Goal: Transaction & Acquisition: Purchase product/service

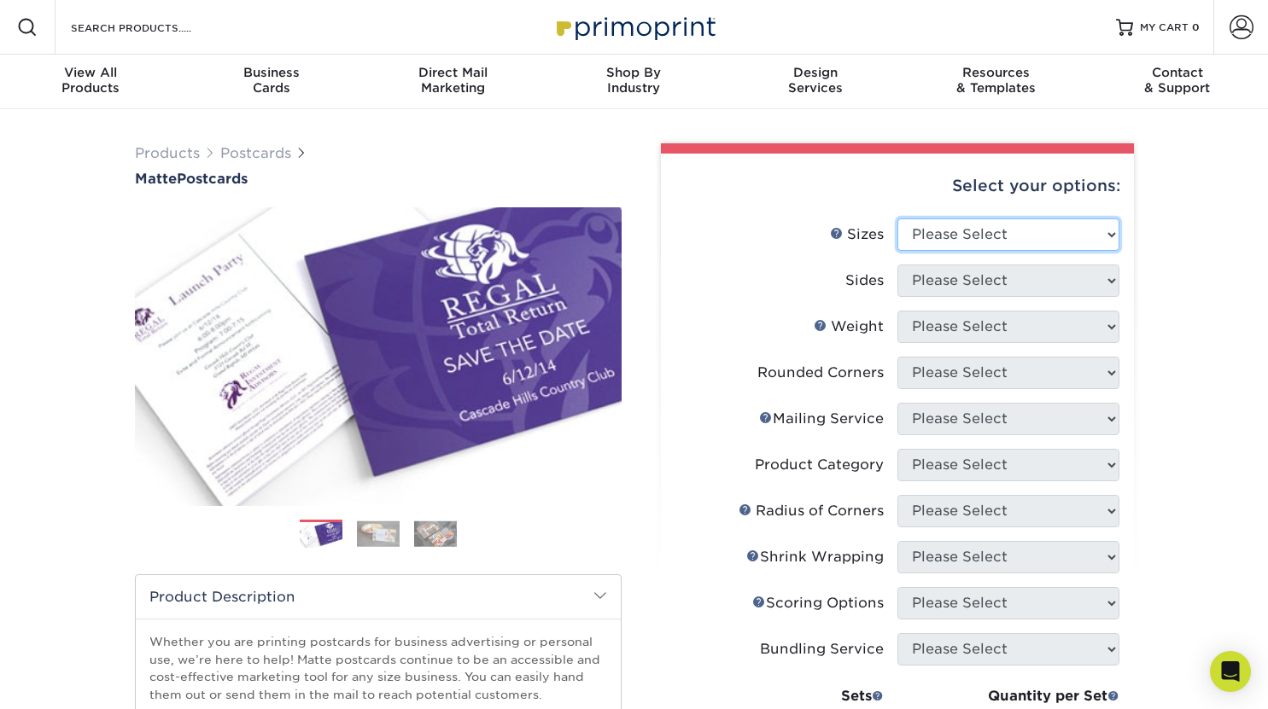
click at [972, 231] on select "Please Select 1.5" x 7" 2" x 4" 2" x 6" 2" x 7" 2" x 8" 2.12" x 5.5" 2.125" x 5…" at bounding box center [1008, 235] width 222 height 32
select select "4.00x6.00"
click at [897, 219] on select "Please Select 1.5" x 7" 2" x 4" 2" x 6" 2" x 7" 2" x 8" 2.12" x 5.5" 2.125" x 5…" at bounding box center [1008, 235] width 222 height 32
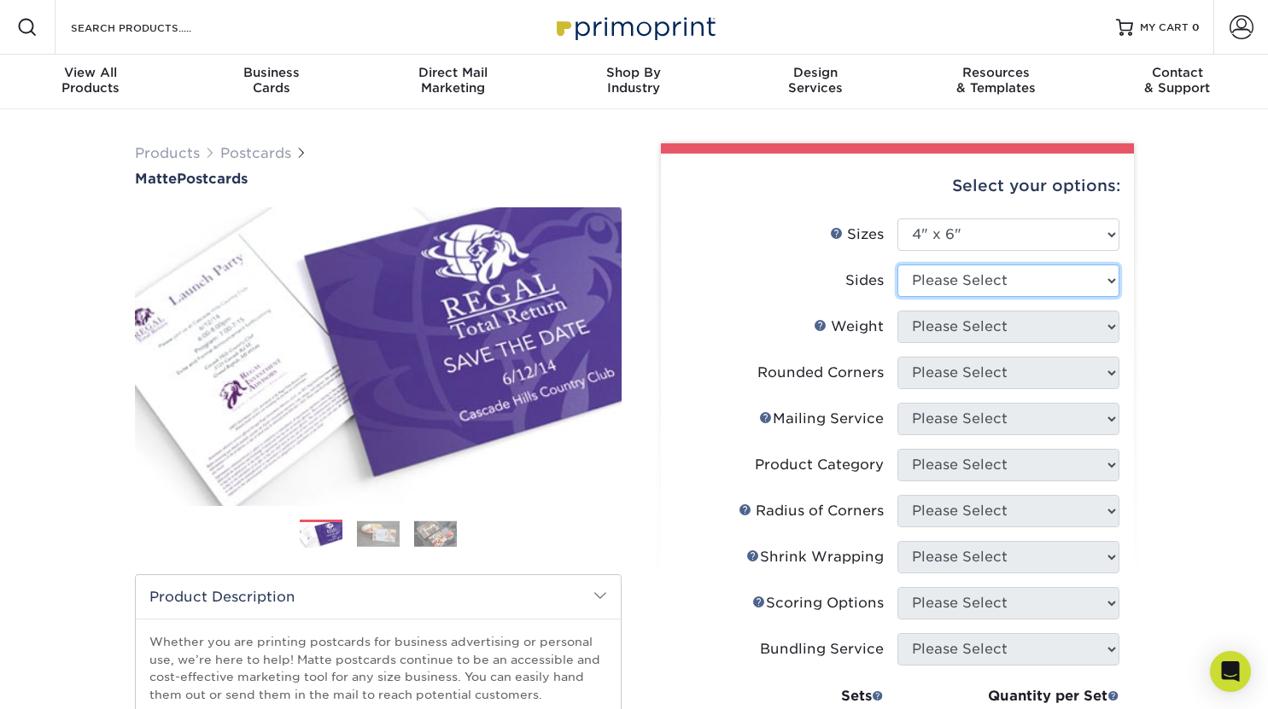
click at [981, 277] on select "Please Select Print Both Sides Print Front Only" at bounding box center [1008, 281] width 222 height 32
select select "13abbda7-1d64-4f25-8bb2-c179b224825d"
click at [897, 265] on select "Please Select Print Both Sides Print Front Only" at bounding box center [1008, 281] width 222 height 32
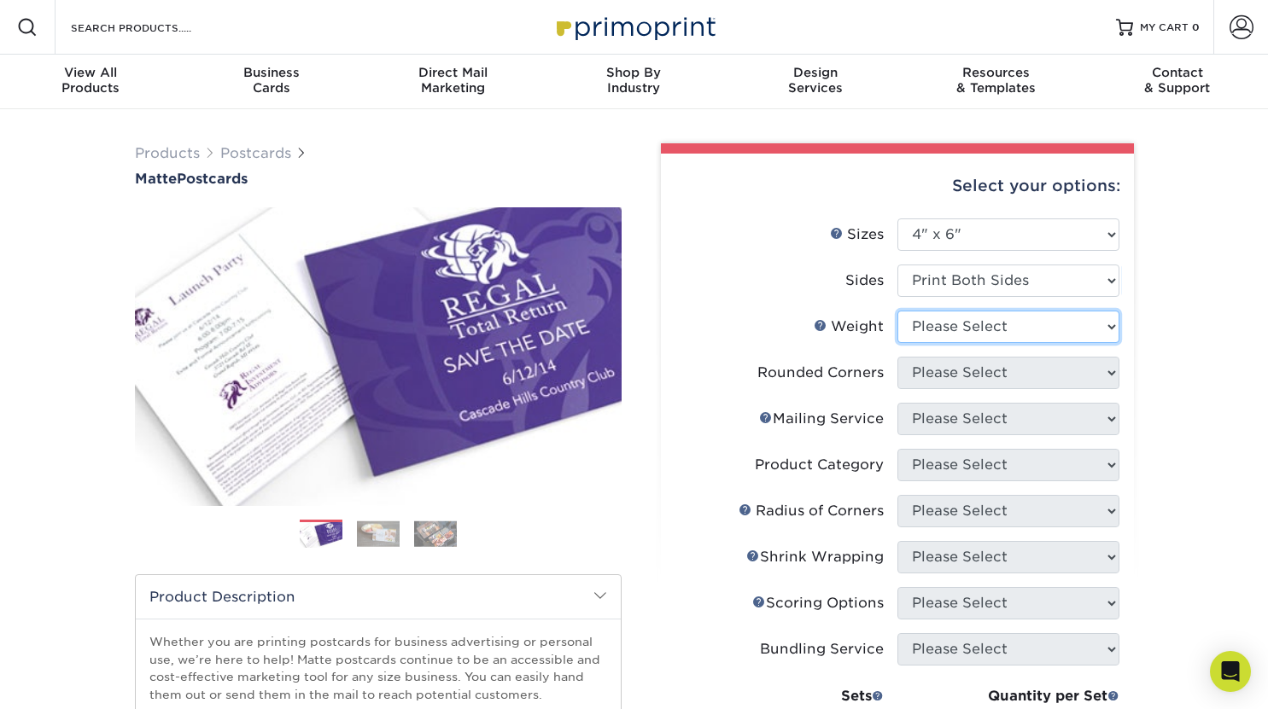
click at [1010, 328] on select "Please Select 16PT 14PT" at bounding box center [1008, 327] width 222 height 32
select select "14PT"
click at [897, 311] on select "Please Select 16PT 14PT" at bounding box center [1008, 327] width 222 height 32
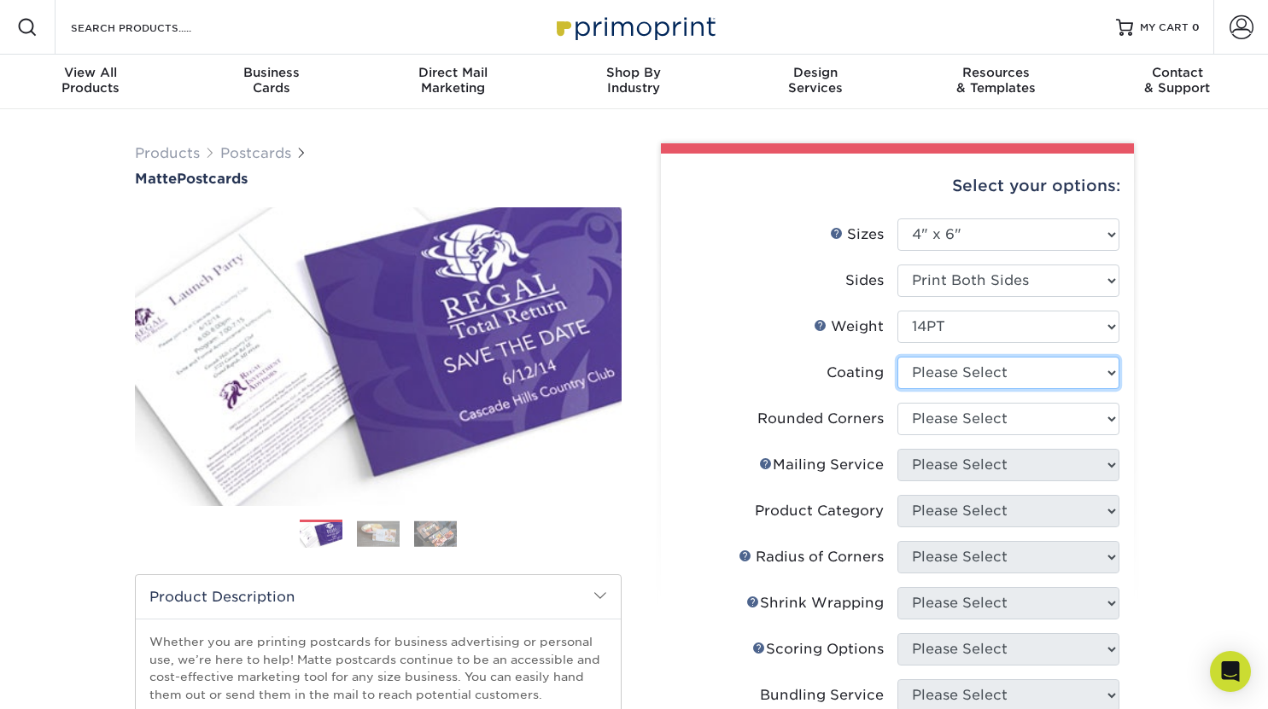
click at [980, 373] on select at bounding box center [1008, 373] width 222 height 32
select select "121bb7b5-3b4d-429f-bd8d-bbf80e953313"
click at [897, 357] on select at bounding box center [1008, 373] width 222 height 32
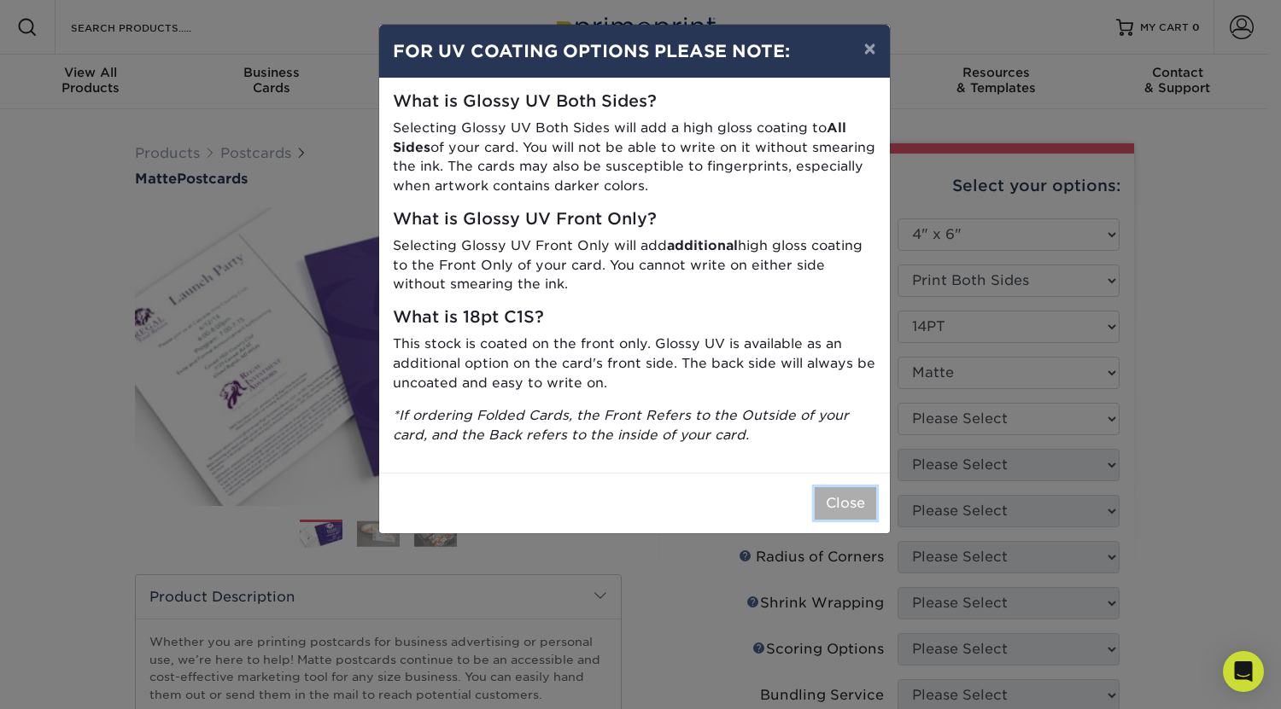
click at [840, 505] on button "Close" at bounding box center [844, 503] width 61 height 32
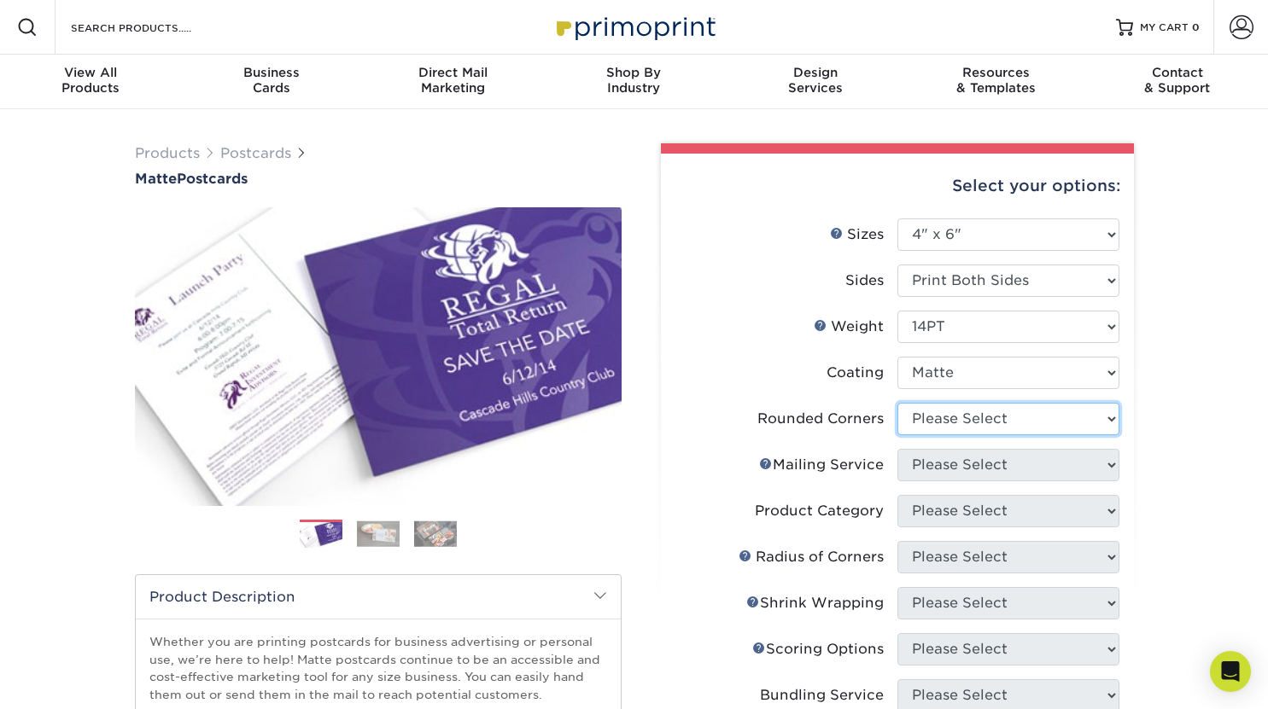
click at [961, 424] on select "Please Select Yes - Round 4 Corners No" at bounding box center [1008, 419] width 222 height 32
select select "0"
click at [897, 403] on select "Please Select Yes - Round 4 Corners No" at bounding box center [1008, 419] width 222 height 32
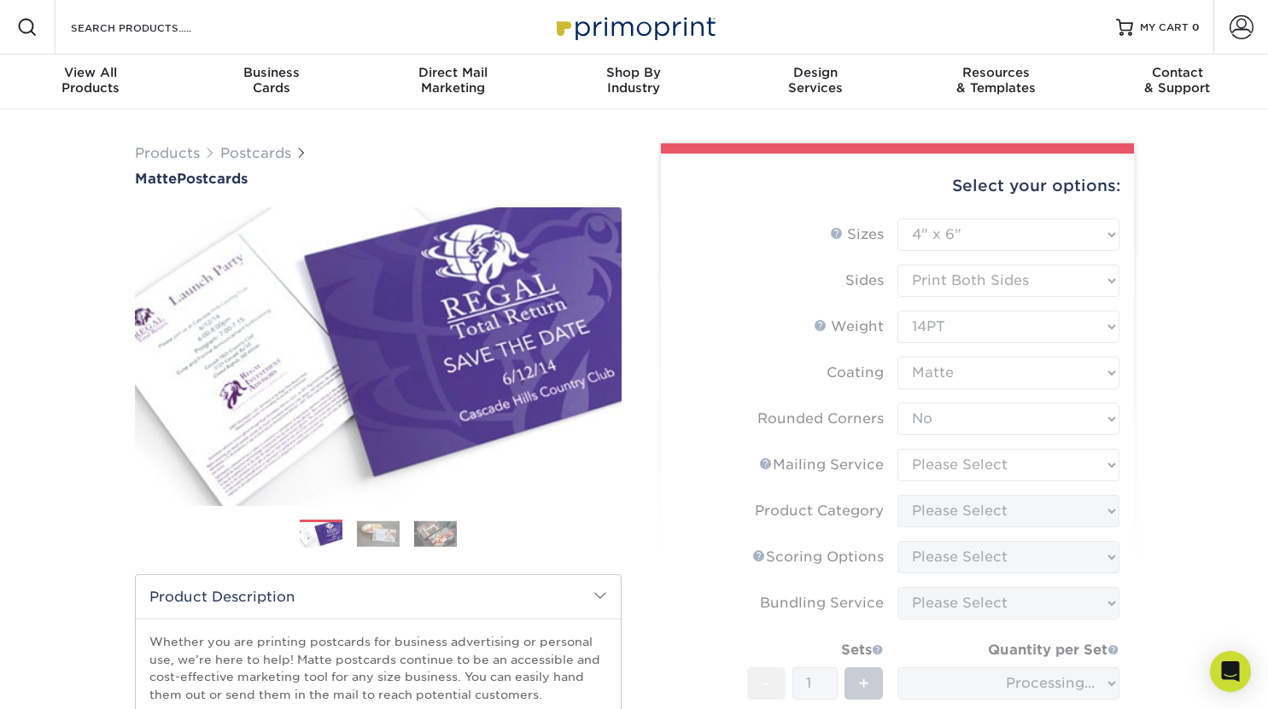
click at [1025, 464] on form "Sizes Help Sizes Please Select 1.5" x 7" 2" x 4" 2" x 6" 2" x 7" 2" x 8" 2.12" …" at bounding box center [897, 532] width 446 height 627
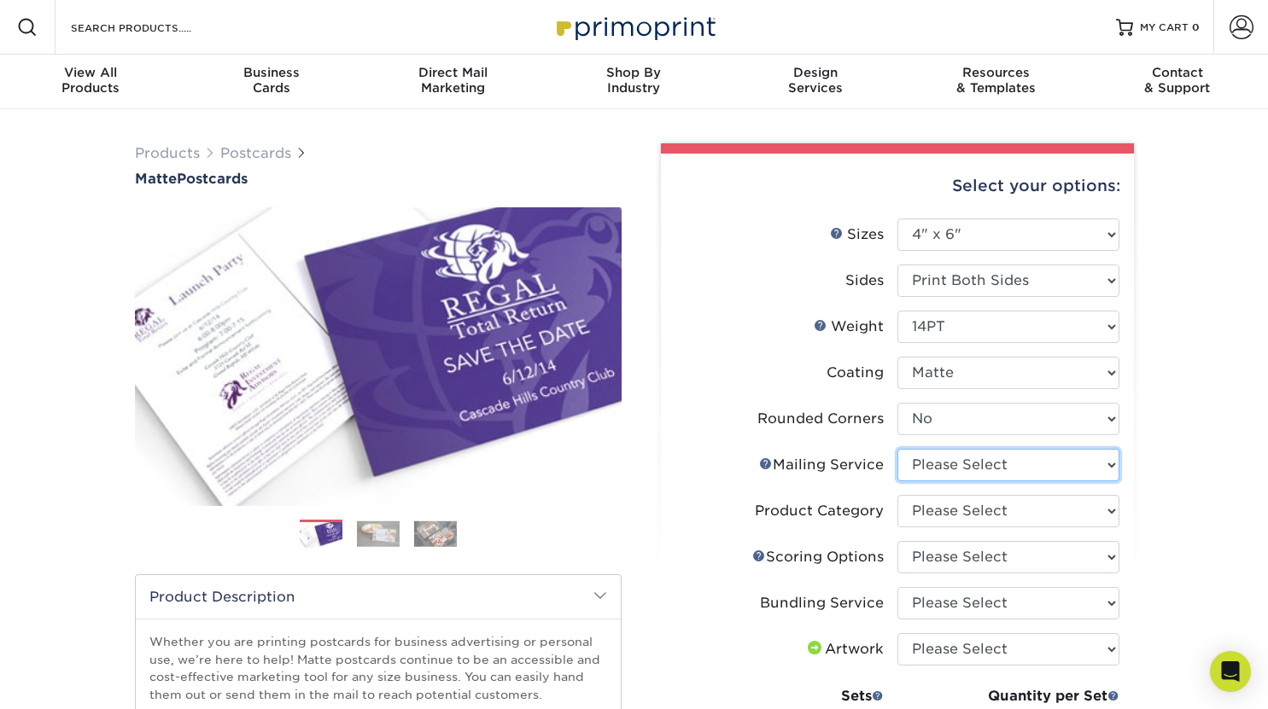
click at [1025, 464] on select "Please Select No Direct Mailing Service No, I will mail/stamp/imprint Direct Ma…" at bounding box center [1008, 465] width 222 height 32
select select "3e5e9bdd-d78a-4c28-a41d-fe1407925ca6"
click at [897, 449] on select "Please Select No Direct Mailing Service No, I will mail/stamp/imprint Direct Ma…" at bounding box center [1008, 465] width 222 height 32
click at [1005, 516] on select "Please Select Postcards" at bounding box center [1008, 511] width 222 height 32
select select "9b7272e0-d6c8-4c3c-8e97-d3a1bcdab858"
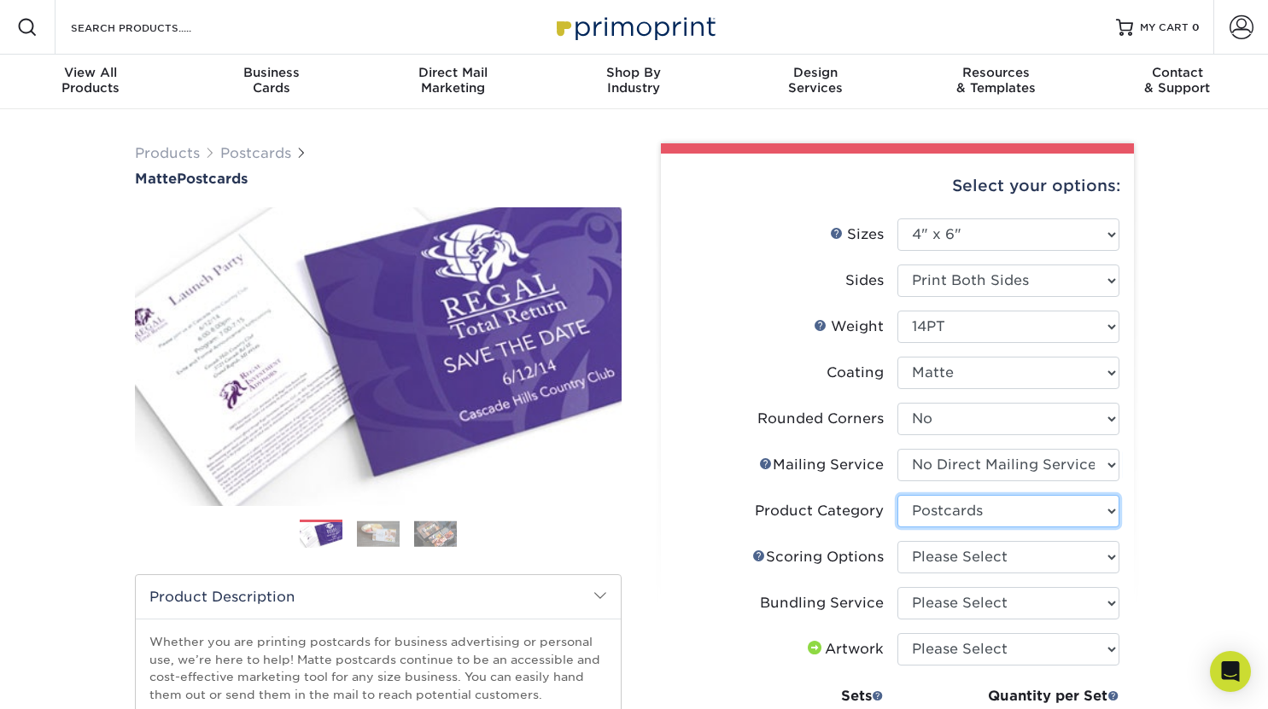
click at [897, 495] on select "Please Select Postcards" at bounding box center [1008, 511] width 222 height 32
click at [981, 554] on select "Please Select No Scoring One Score" at bounding box center [1008, 557] width 222 height 32
select select "16ebe401-5398-422d-8cb0-f3adbb82deb5"
click at [897, 541] on select "Please Select No Scoring One Score" at bounding box center [1008, 557] width 222 height 32
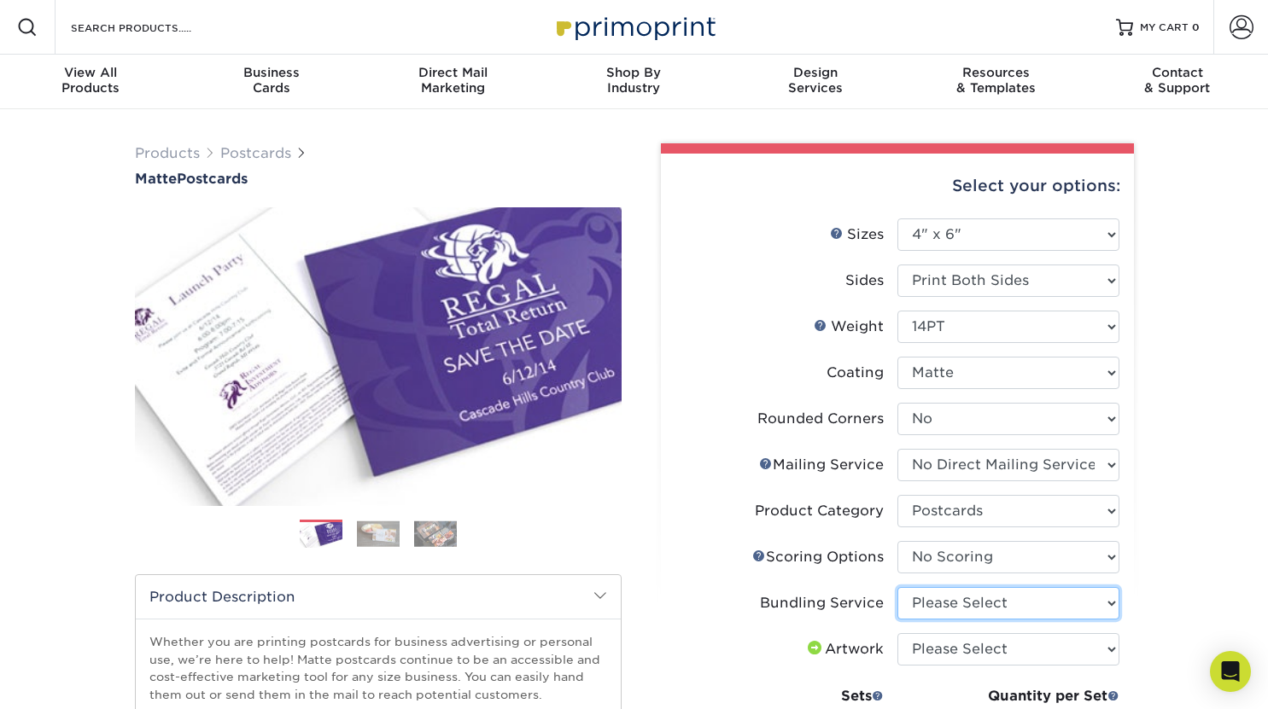
click at [993, 600] on select "Please Select No Bundling Services Yes, Bundles of 50 (+2 Days) Yes, Bundles of…" at bounding box center [1008, 603] width 222 height 32
select select "58689abb-25c0-461c-a4c3-a80b627d6649"
click at [897, 587] on select "Please Select No Bundling Services Yes, Bundles of 50 (+2 Days) Yes, Bundles of…" at bounding box center [1008, 603] width 222 height 32
click at [982, 655] on select "Please Select I will upload files I need a design - $150" at bounding box center [1008, 649] width 222 height 32
select select "upload"
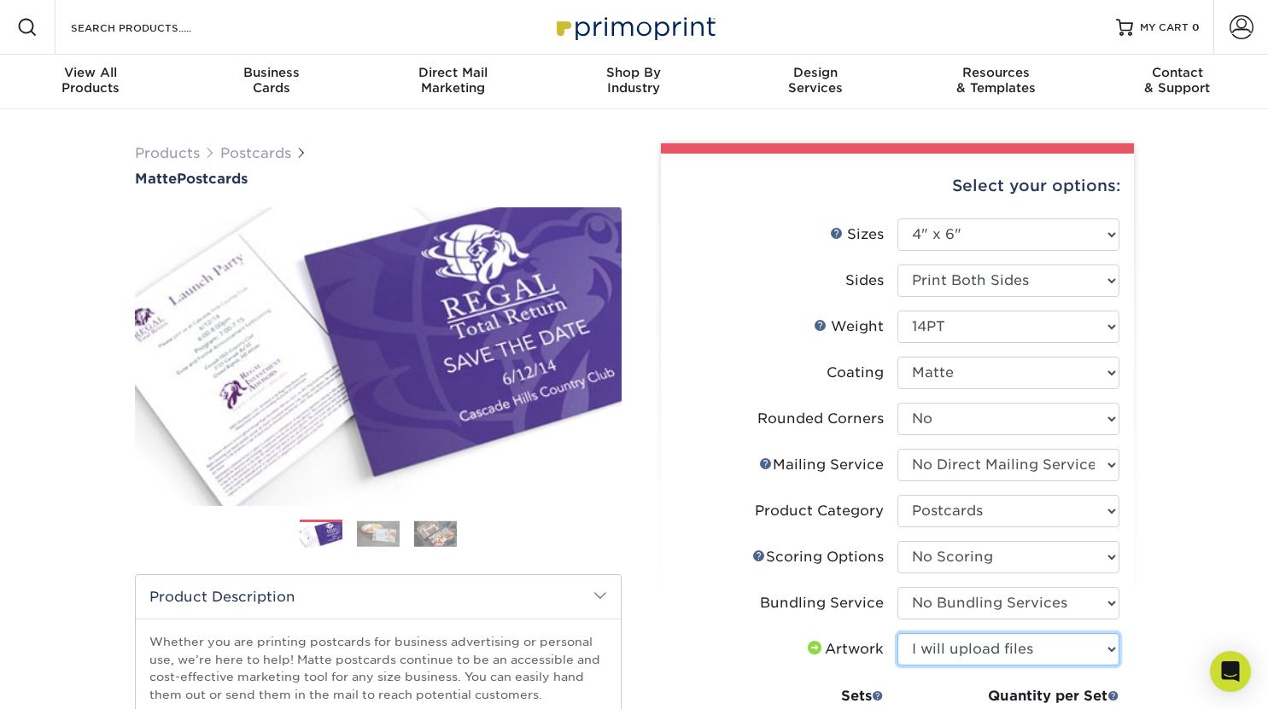
click at [897, 633] on select "Please Select I will upload files I need a design - $150" at bounding box center [1008, 649] width 222 height 32
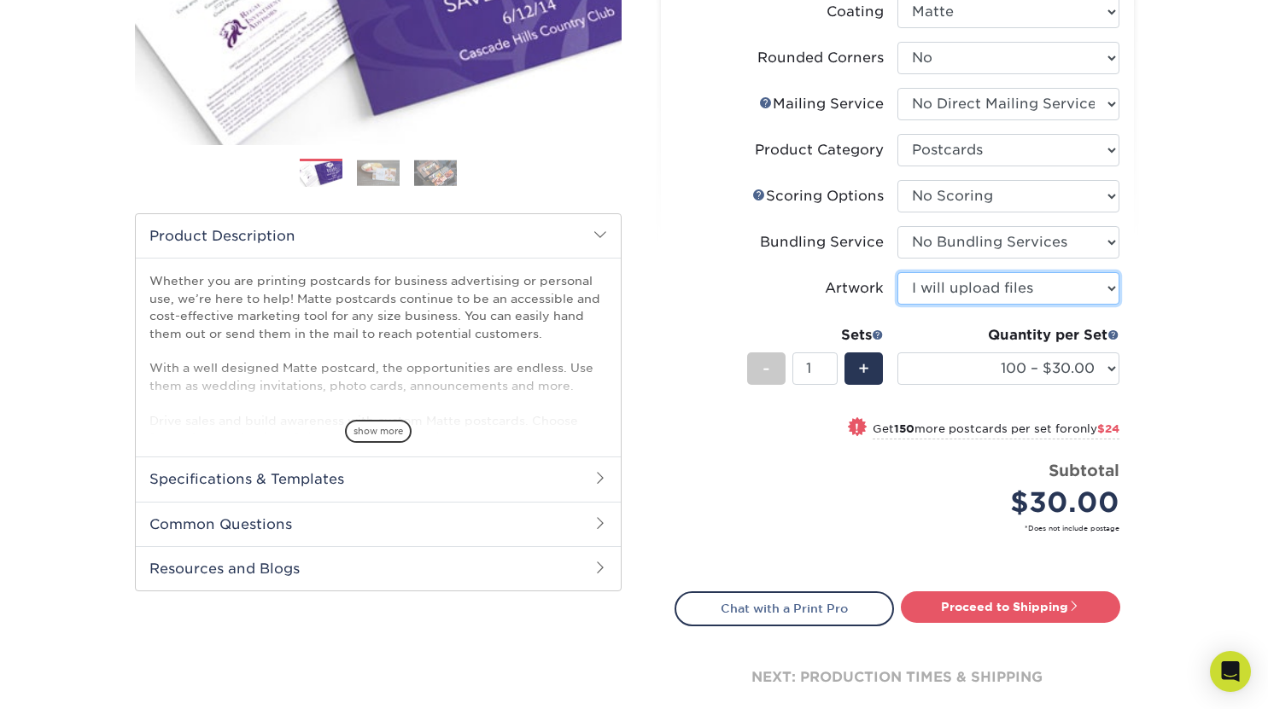
scroll to position [394, 0]
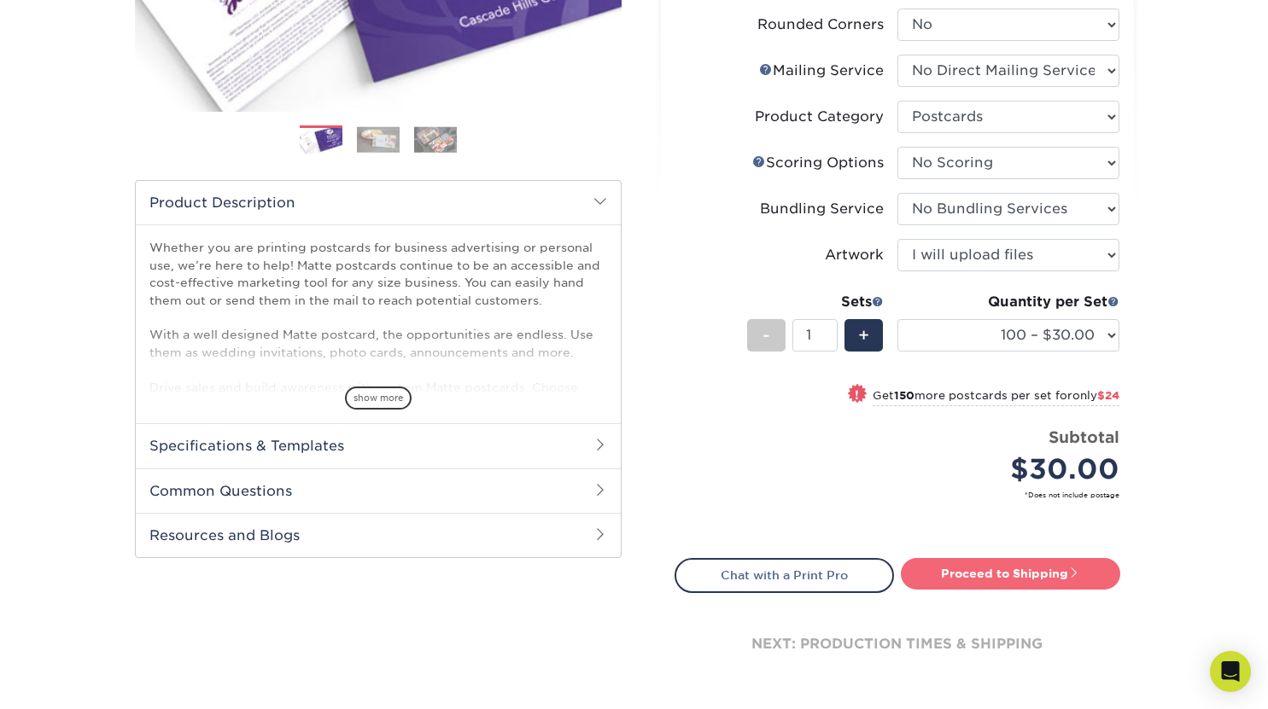
click at [985, 567] on link "Proceed to Shipping" at bounding box center [1010, 573] width 219 height 31
type input "Set 1"
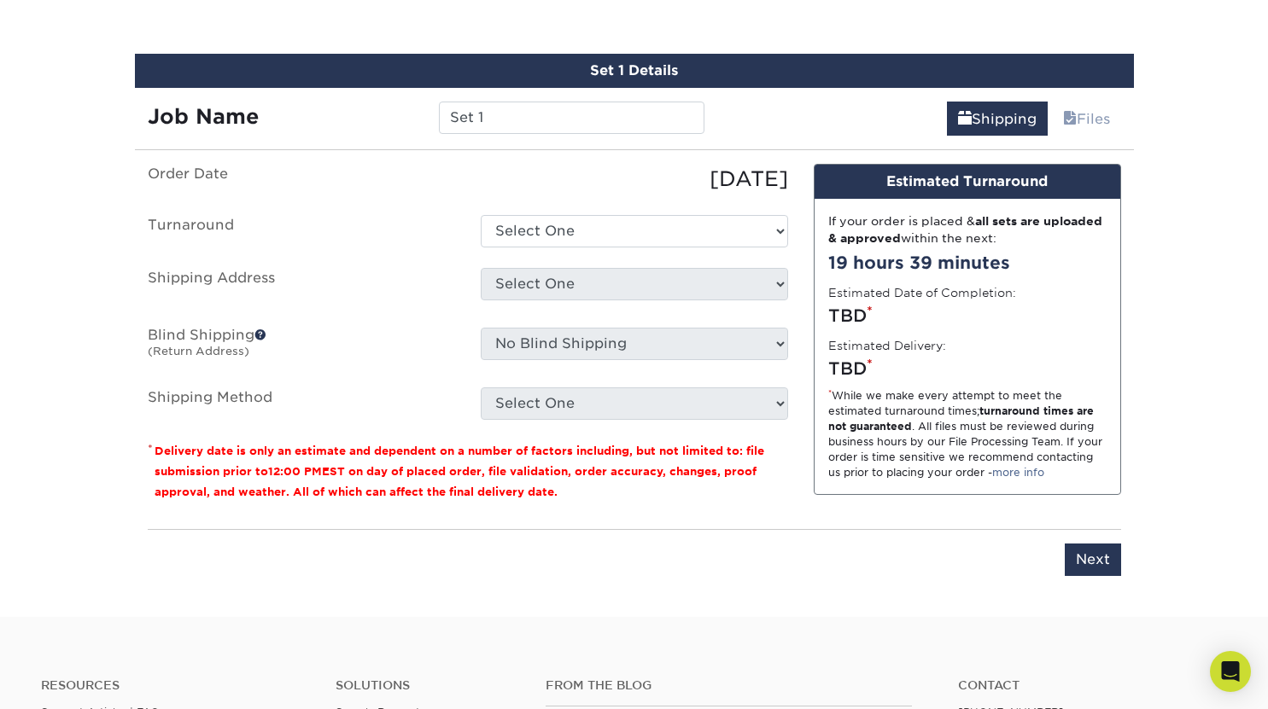
scroll to position [999, 0]
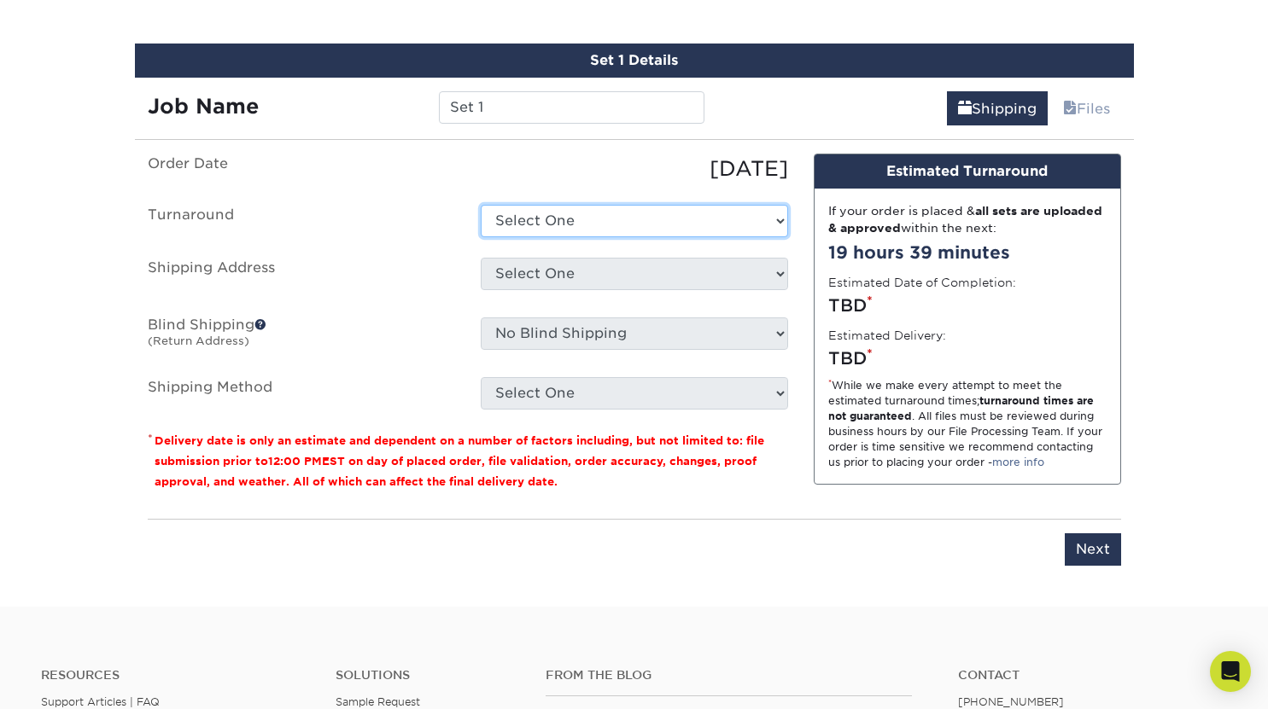
click at [658, 219] on select "Select One 2-4 Business Days 2 Day Next Business Day" at bounding box center [634, 221] width 307 height 32
select select "734dce4a-c52e-4e06-8cc9-b20774488c39"
click at [481, 205] on select "Select One 2-4 Business Days 2 Day Next Business Day" at bounding box center [634, 221] width 307 height 32
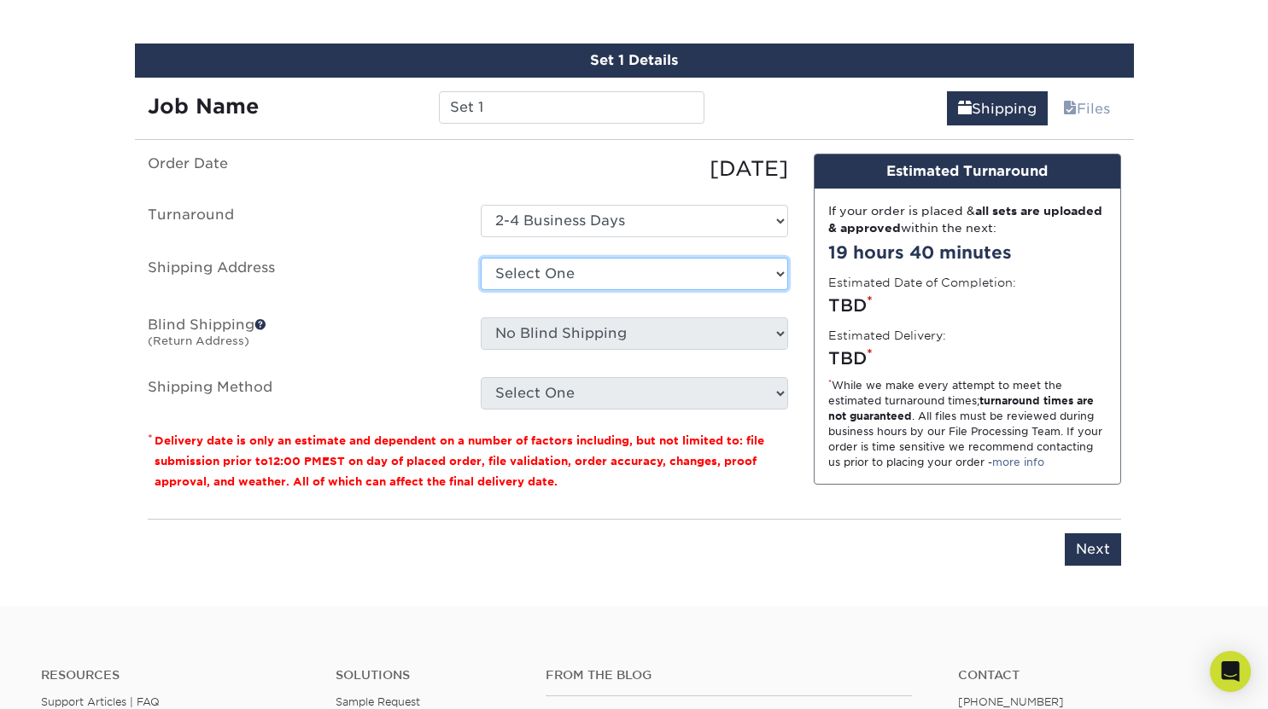
click at [601, 283] on select "Select One + Add New Address - Login" at bounding box center [634, 274] width 307 height 32
click at [481, 290] on select "Select One + Add New Address - Login" at bounding box center [634, 274] width 307 height 32
select select "-1"
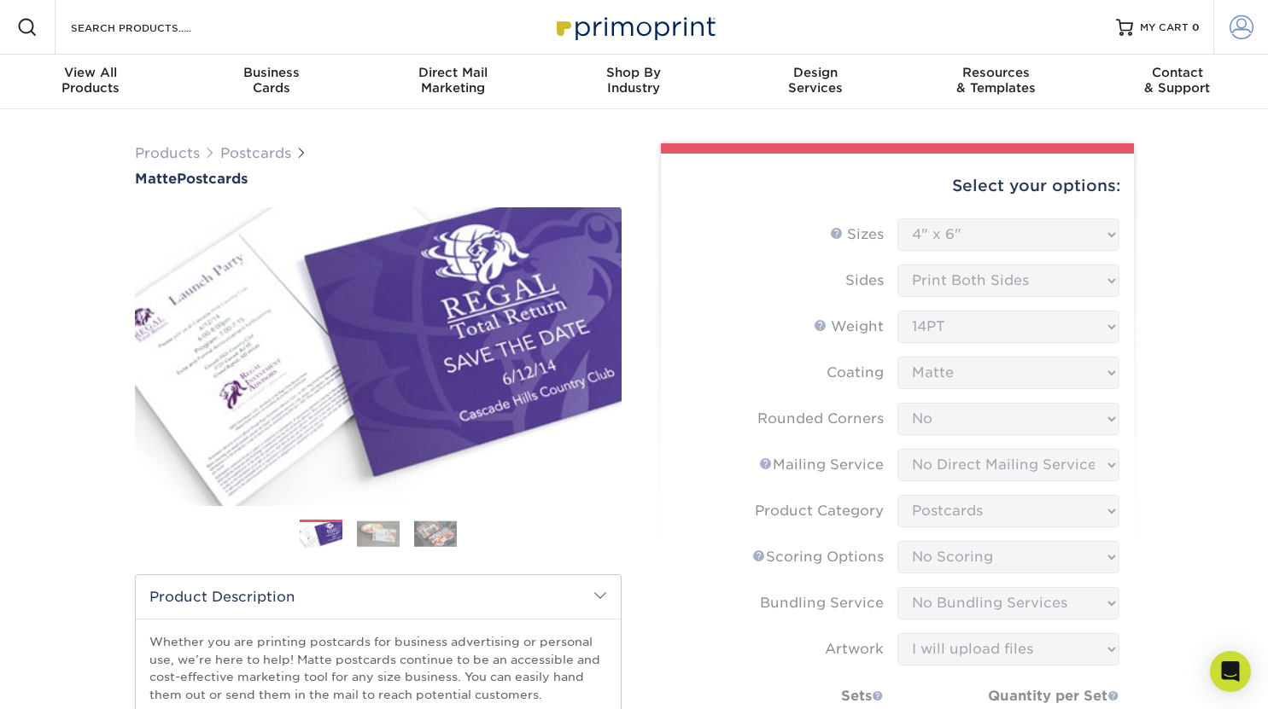
click at [1242, 24] on span at bounding box center [1241, 27] width 24 height 24
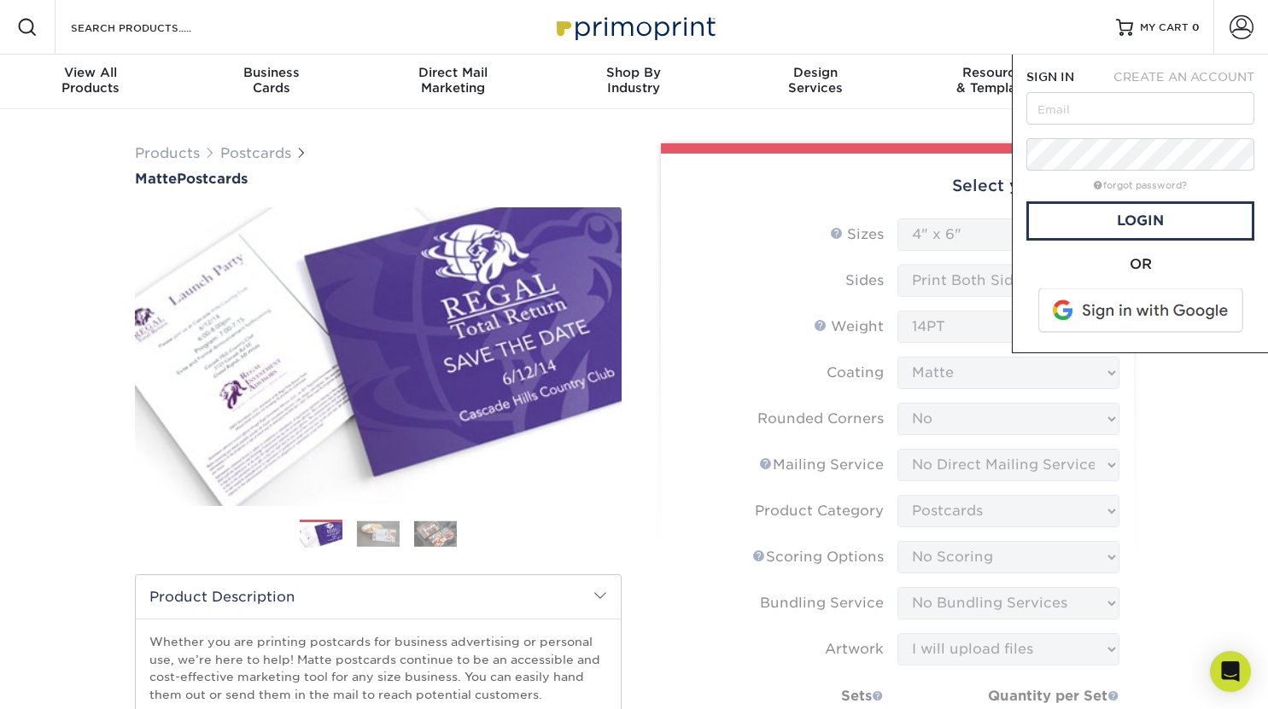
click at [1154, 324] on span at bounding box center [1142, 311] width 218 height 44
click at [1100, 110] on input "text" at bounding box center [1140, 108] width 228 height 32
type input "[PERSON_NAME][EMAIL_ADDRESS][PERSON_NAME][DOMAIN_NAME]"
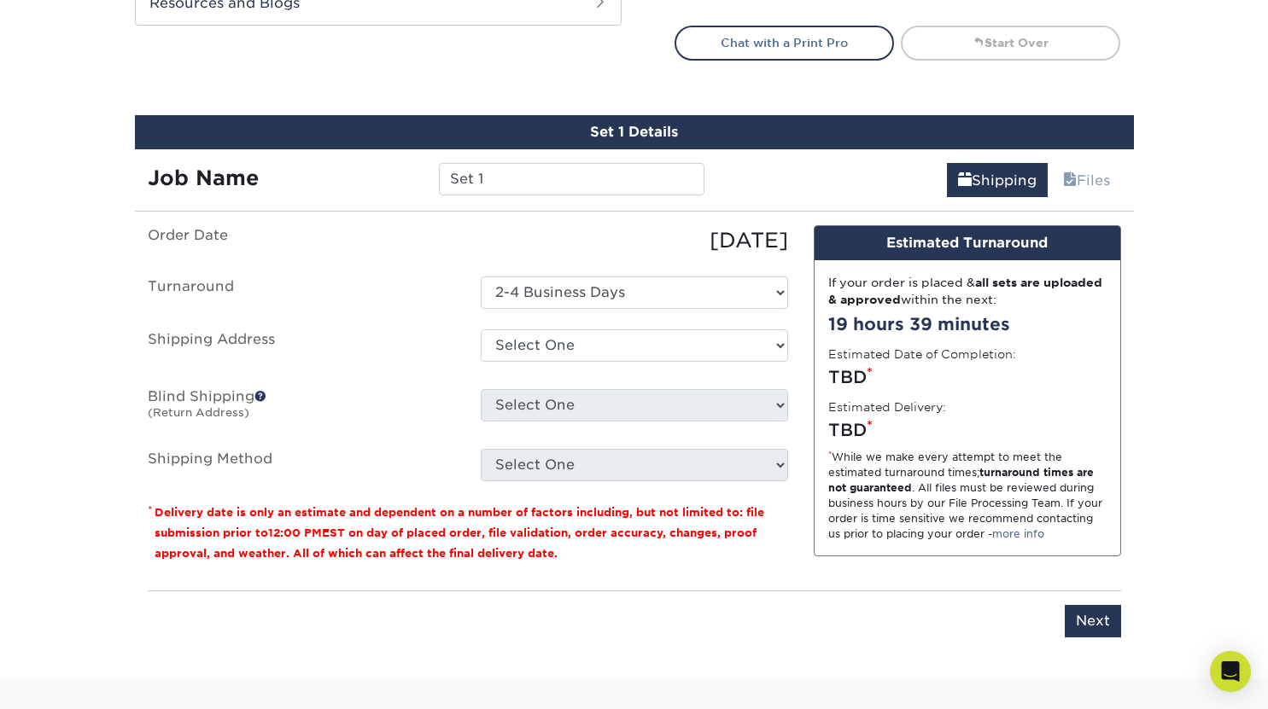
scroll to position [934, 0]
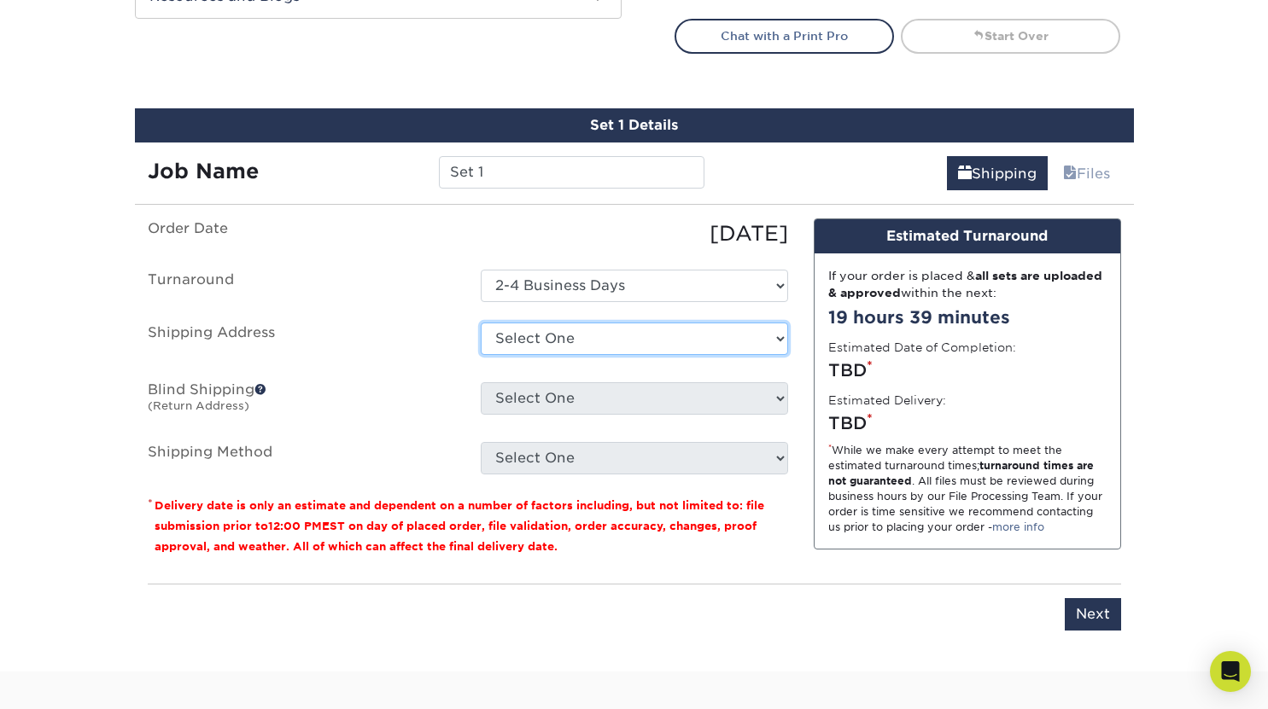
click at [633, 337] on select "Select One 7138 S HIGHLAND DR, SALT LAKE CITY, UT 2084 W 2260TH S, WOODS CROSS,…" at bounding box center [634, 339] width 307 height 32
select select "139938"
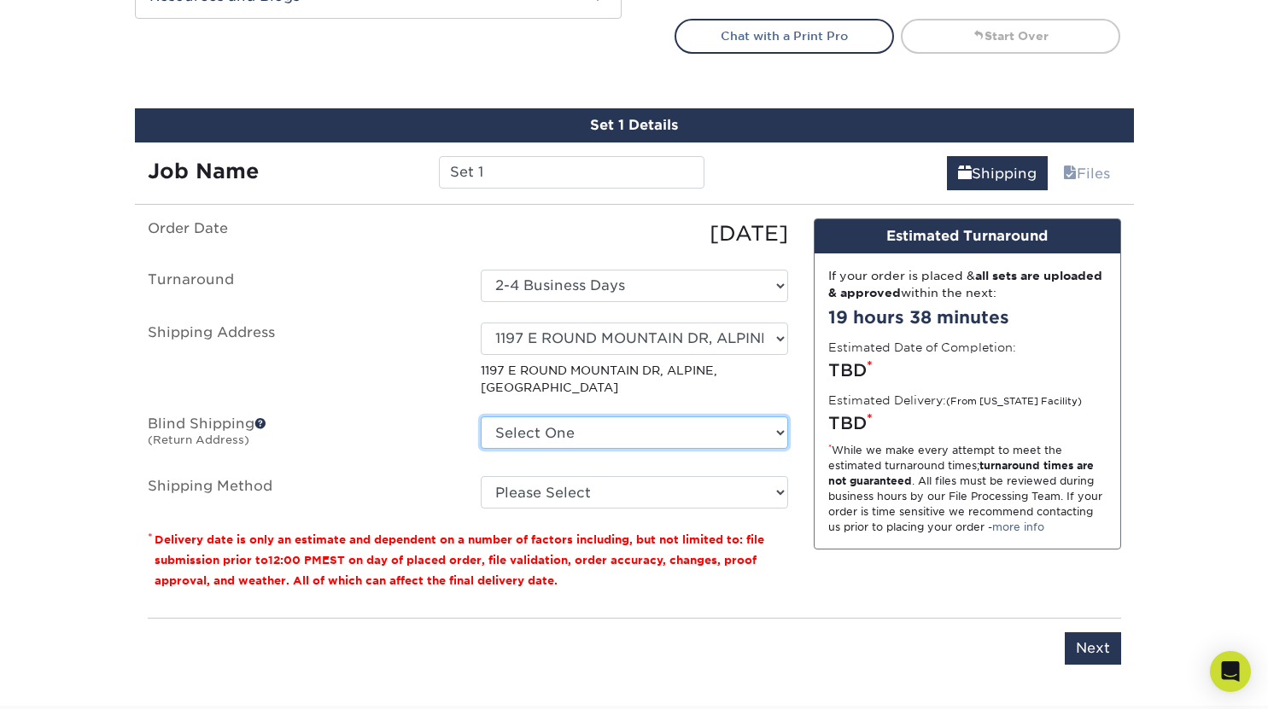
click at [601, 417] on select "Select One 7138 S HIGHLAND DR, SALT LAKE CITY, UT 2084 W 2260TH S, WOODS CROSS,…" at bounding box center [634, 433] width 307 height 32
select select "139938"
click at [481, 417] on select "Select One 7138 S HIGHLAND DR, SALT LAKE CITY, UT 2084 W 2260TH S, WOODS CROSS,…" at bounding box center [634, 433] width 307 height 32
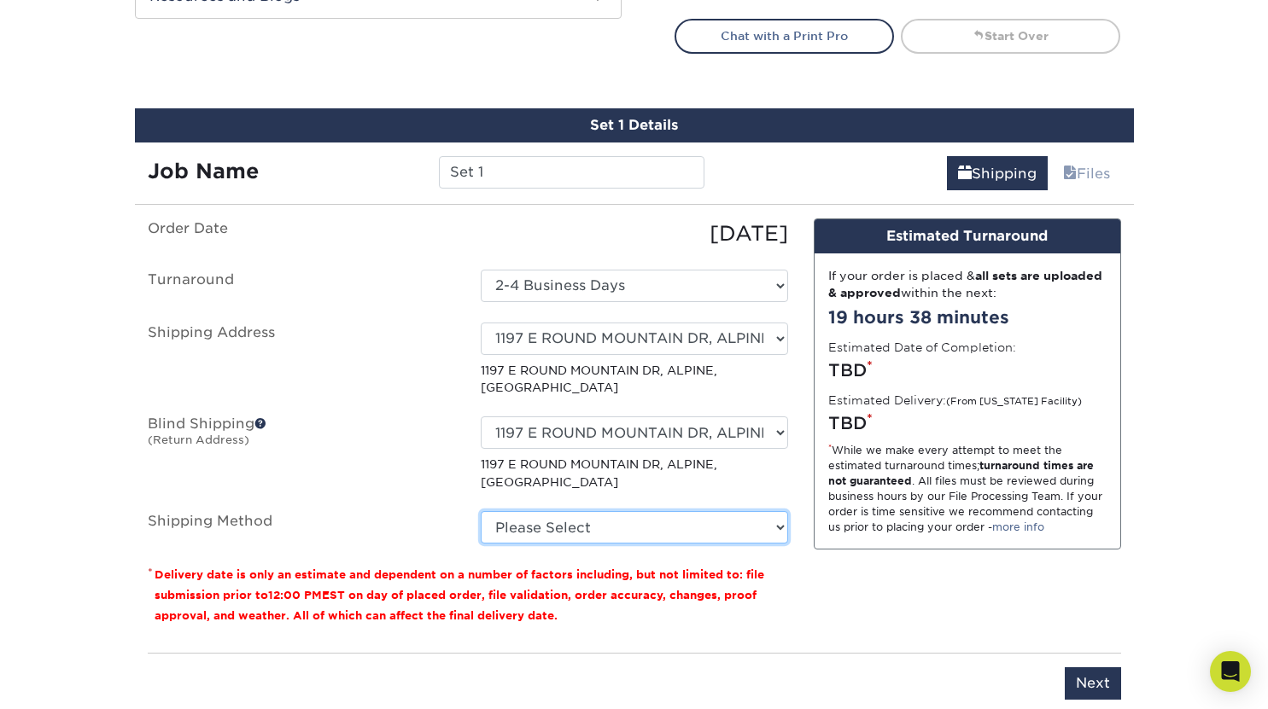
click at [608, 511] on select "Please Select Ground Shipping (+$25.05) 3 Day Shipping Service (+$31.21) 2 Day …" at bounding box center [634, 527] width 307 height 32
select select "03"
click at [481, 511] on select "Please Select Ground Shipping (+$25.05) 3 Day Shipping Service (+$31.21) 2 Day …" at bounding box center [634, 527] width 307 height 32
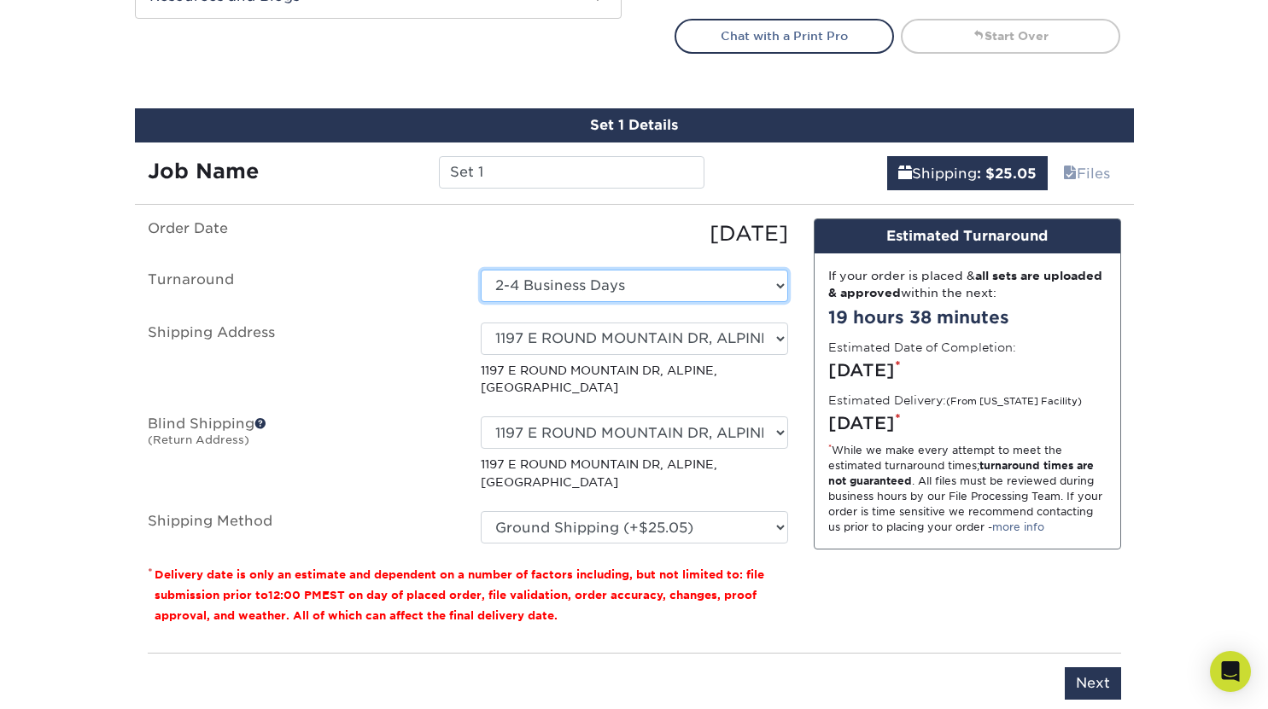
click at [631, 280] on select "Select One 2-4 Business Days 2 Day Next Business Day" at bounding box center [634, 286] width 307 height 32
select select "fe04c1e8-0d3a-4ad8-acf8-6d7165de4b50"
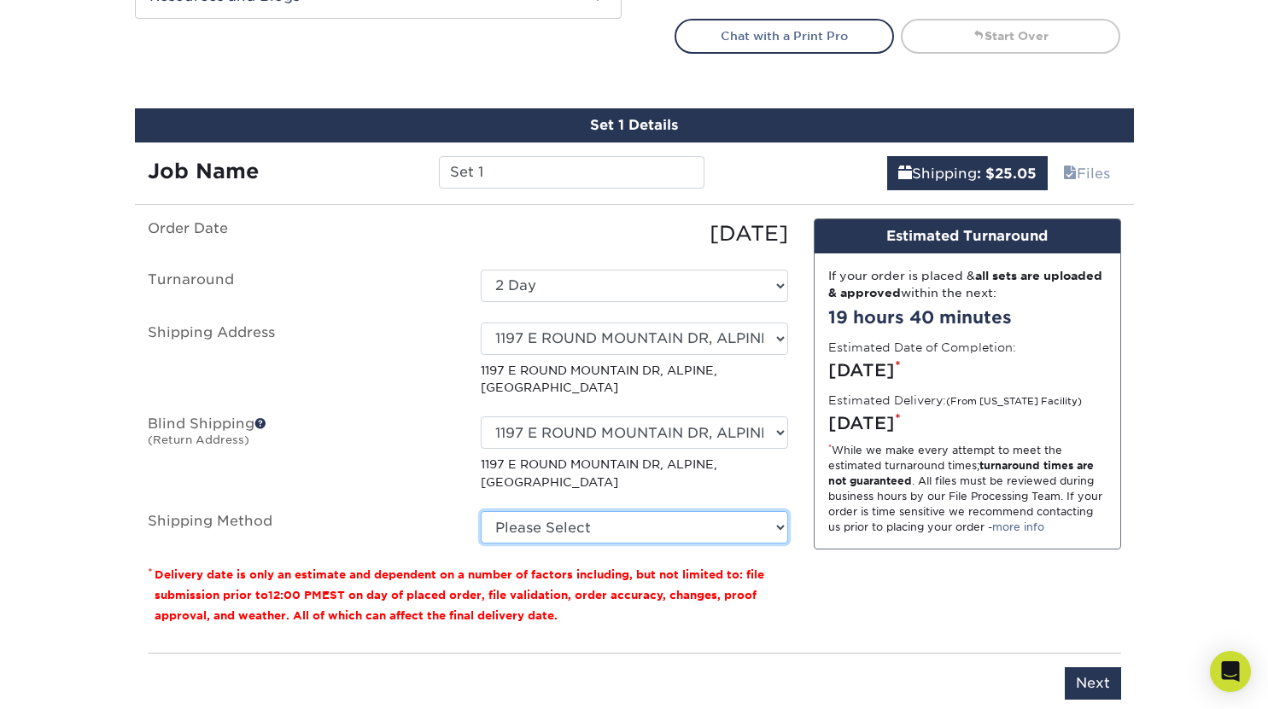
click at [595, 511] on select "Please Select Ground Shipping (+$25.05) 3 Day Shipping Service (+$31.21) 2 Day …" at bounding box center [634, 527] width 307 height 32
select select "03"
click at [481, 511] on select "Please Select Ground Shipping (+$25.05) 3 Day Shipping Service (+$31.21) 2 Day …" at bounding box center [634, 527] width 307 height 32
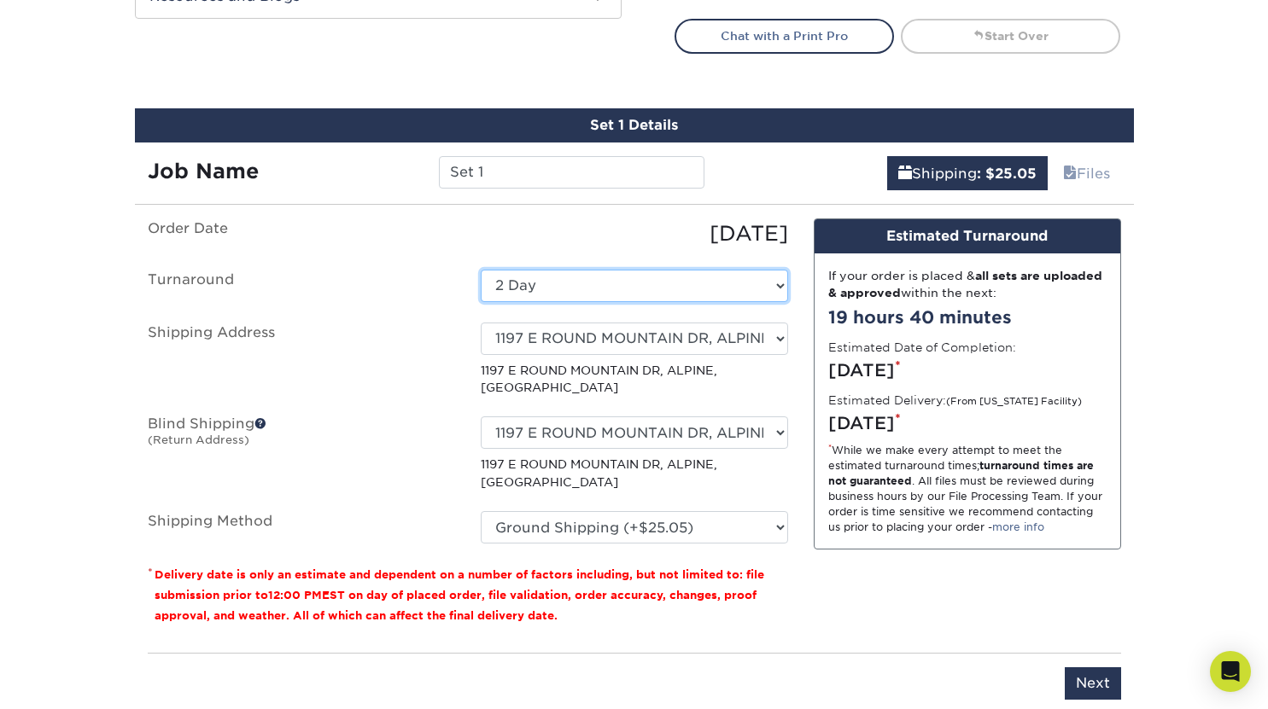
click at [638, 289] on select "Select One 2-4 Business Days 2 Day Next Business Day" at bounding box center [634, 286] width 307 height 32
select select "7f6f4ff1-f598-431f-b81c-bad62829be8e"
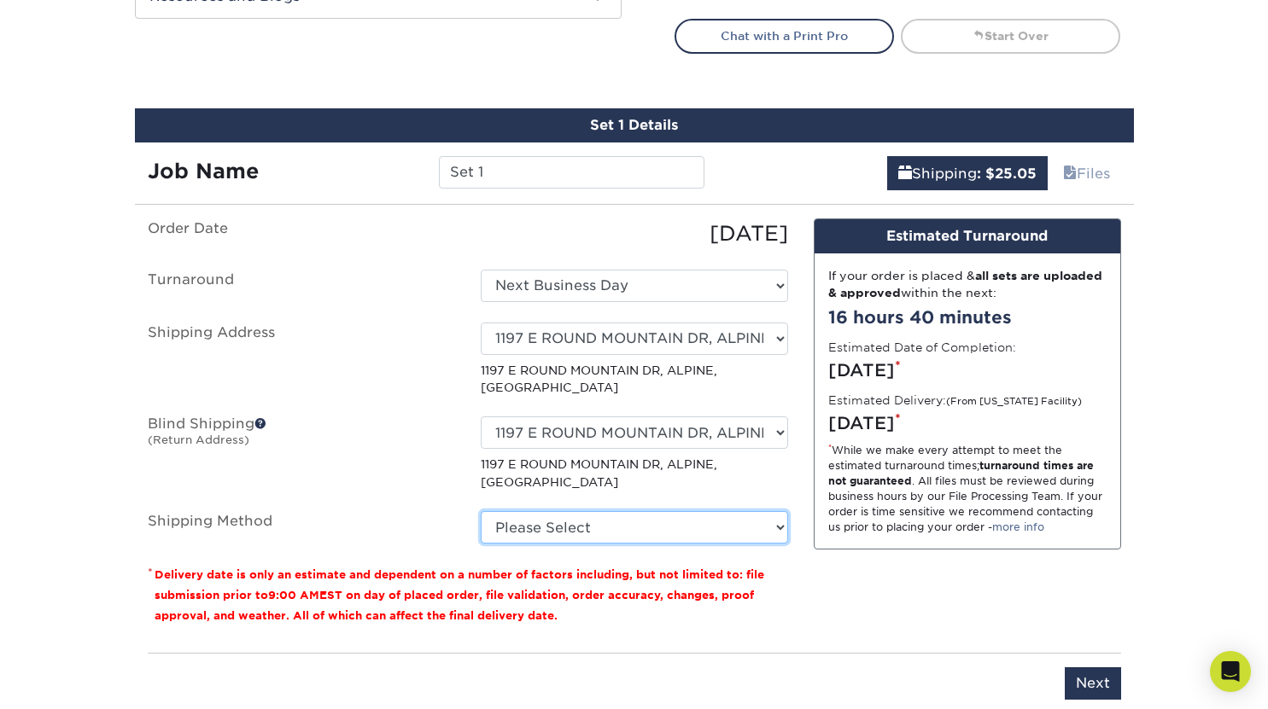
click at [645, 511] on select "Please Select Ground Shipping (+$25.05) 3 Day Shipping Service (+$31.21) 2 Day …" at bounding box center [634, 527] width 307 height 32
select select "03"
click at [481, 511] on select "Please Select Ground Shipping (+$25.05) 3 Day Shipping Service (+$31.21) 2 Day …" at bounding box center [634, 527] width 307 height 32
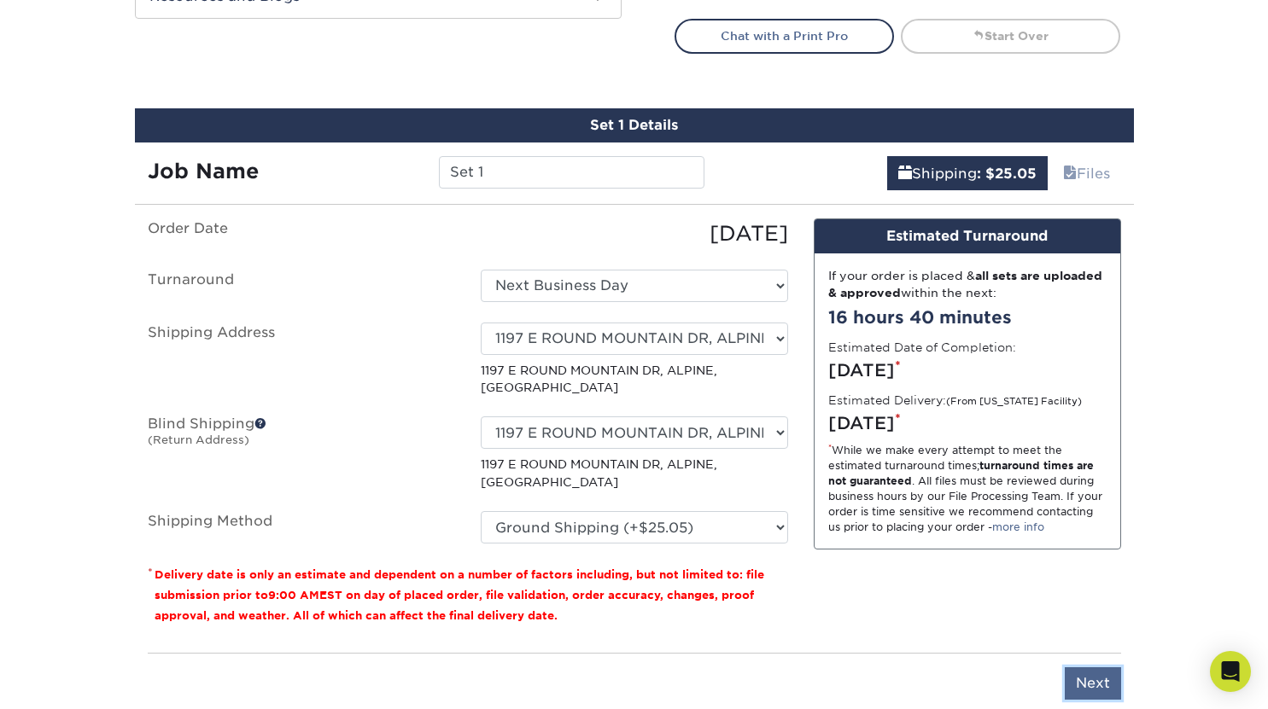
click at [1092, 668] on input "Next" at bounding box center [1093, 684] width 56 height 32
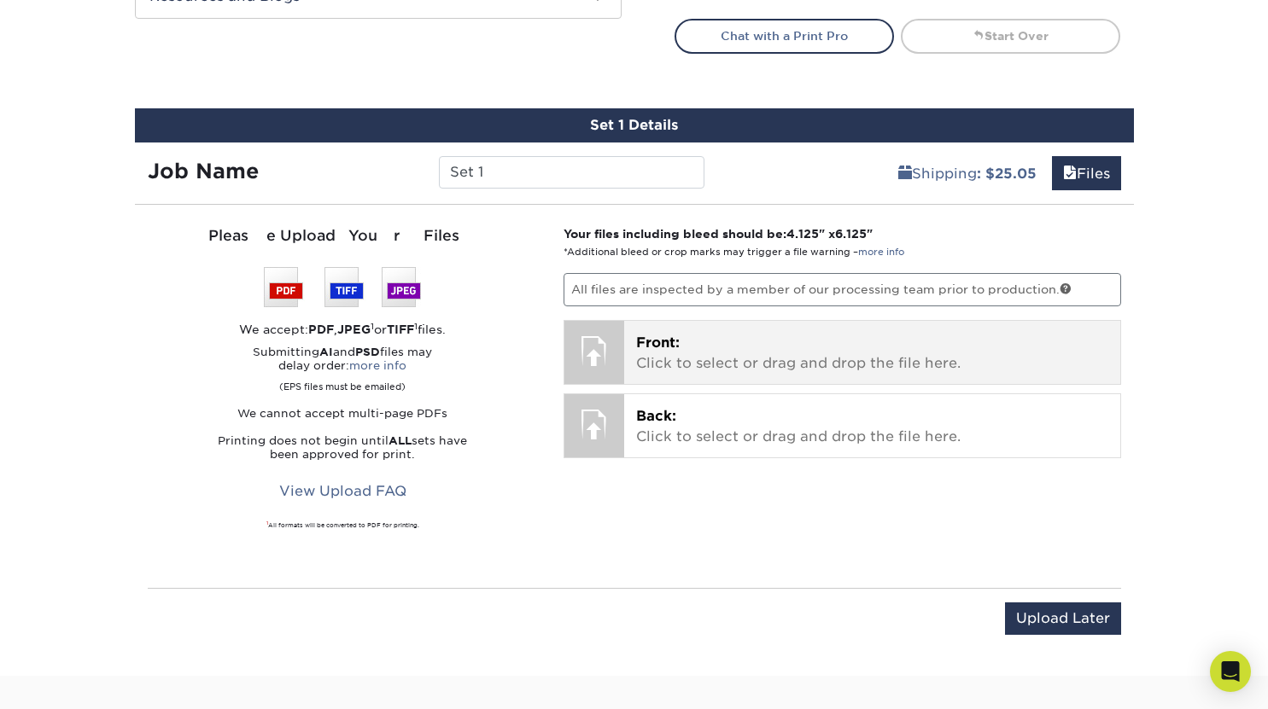
click at [749, 370] on p "Front: Click to select or drag and drop the file here." at bounding box center [872, 353] width 472 height 41
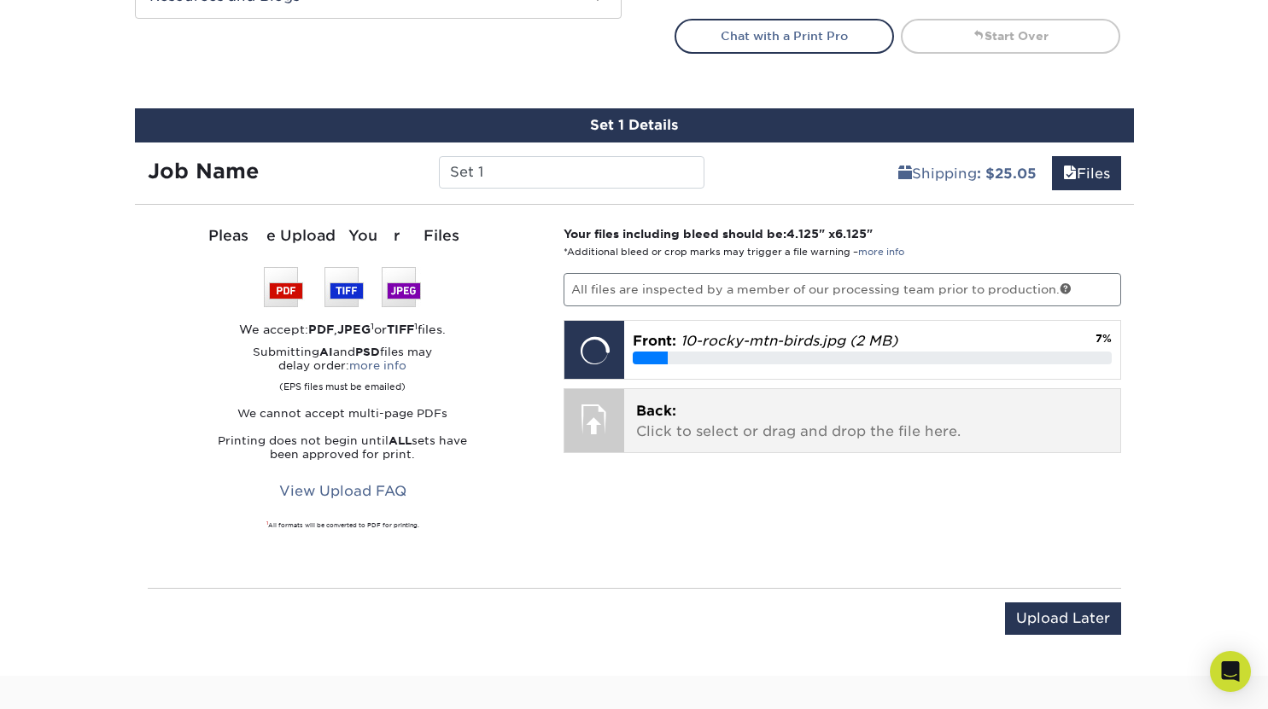
click at [653, 446] on div "Back: Click to select or drag and drop the file here. Choose file" at bounding box center [872, 420] width 496 height 63
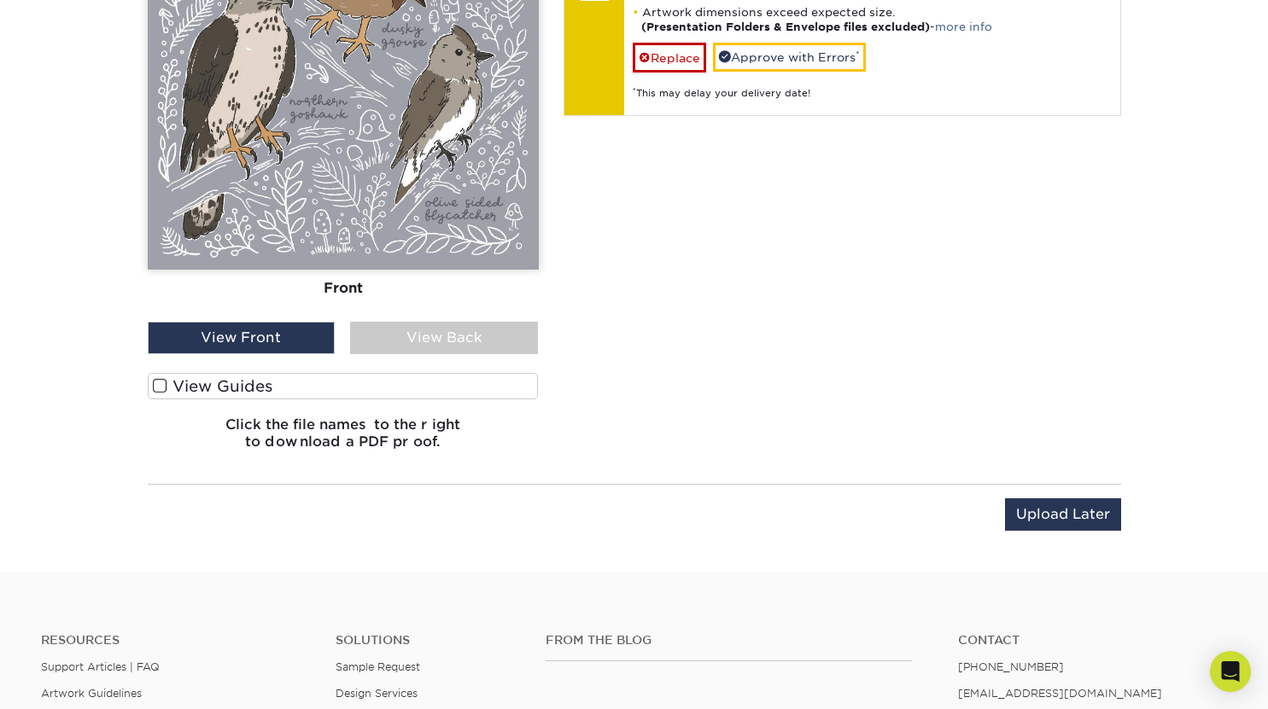
scroll to position [1464, 0]
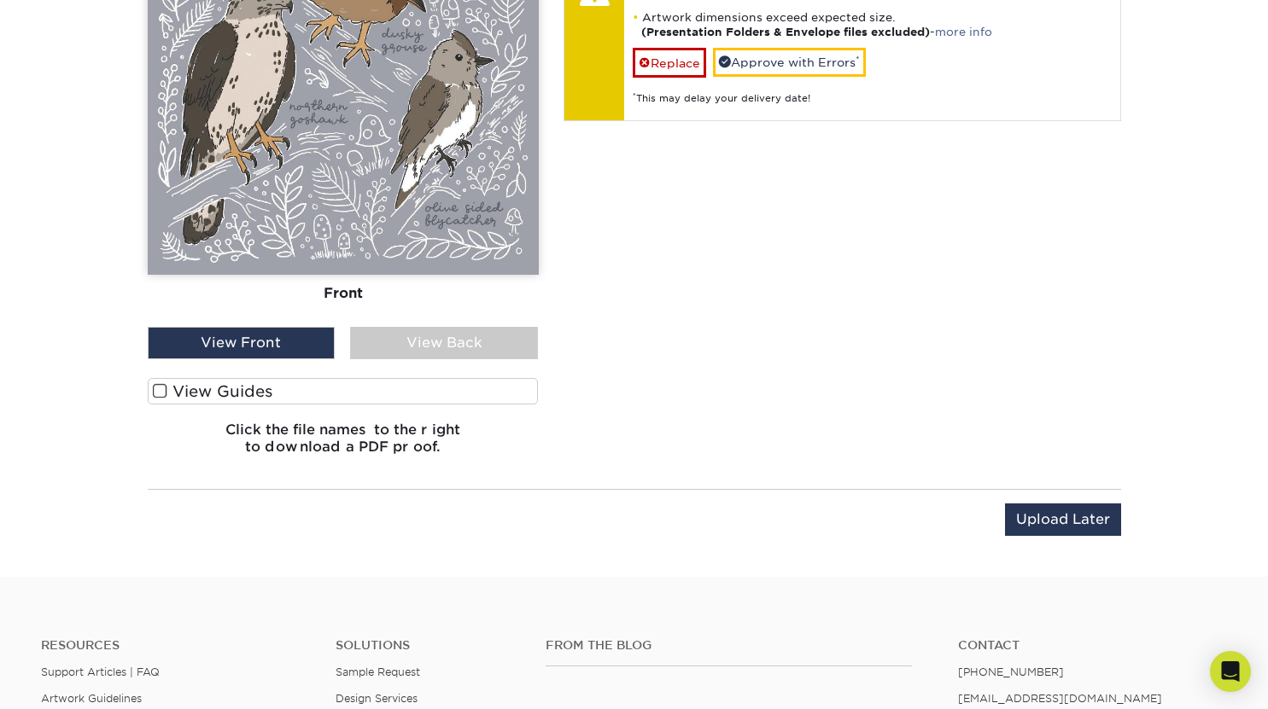
click at [409, 402] on label "View Guides" at bounding box center [343, 391] width 391 height 26
click at [0, 0] on input "View Guides" at bounding box center [0, 0] width 0 height 0
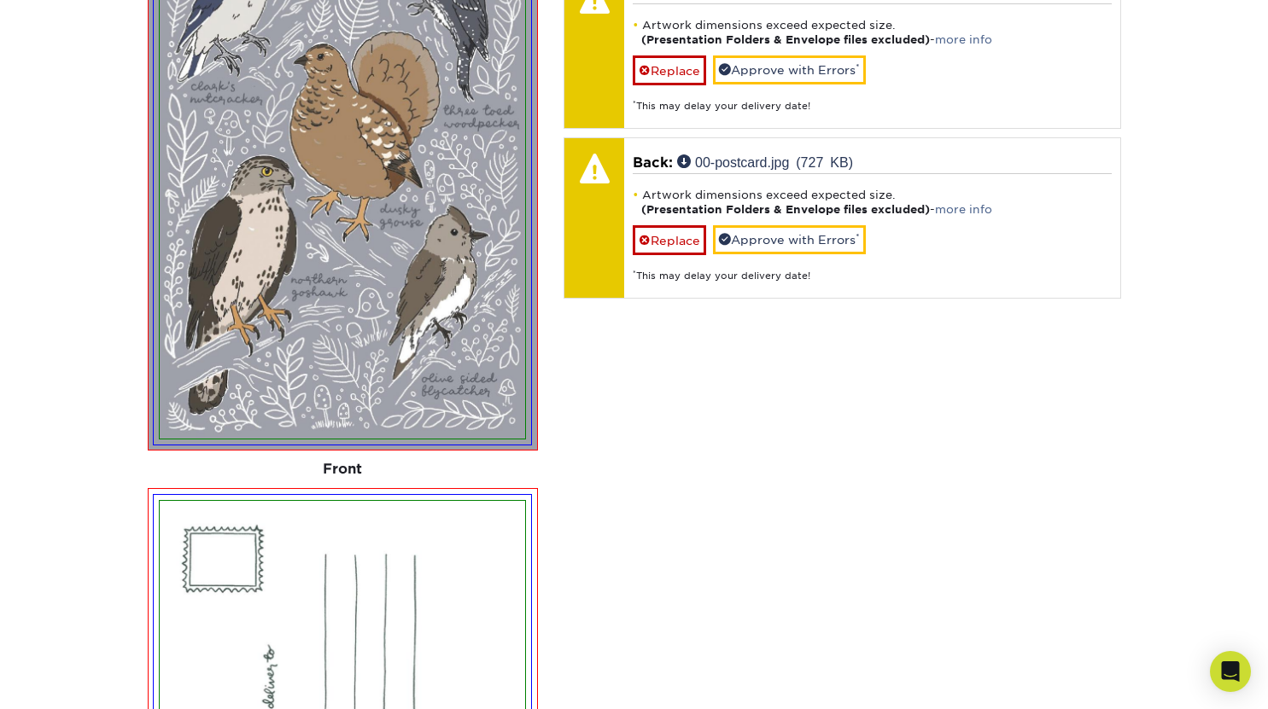
scroll to position [1106, 0]
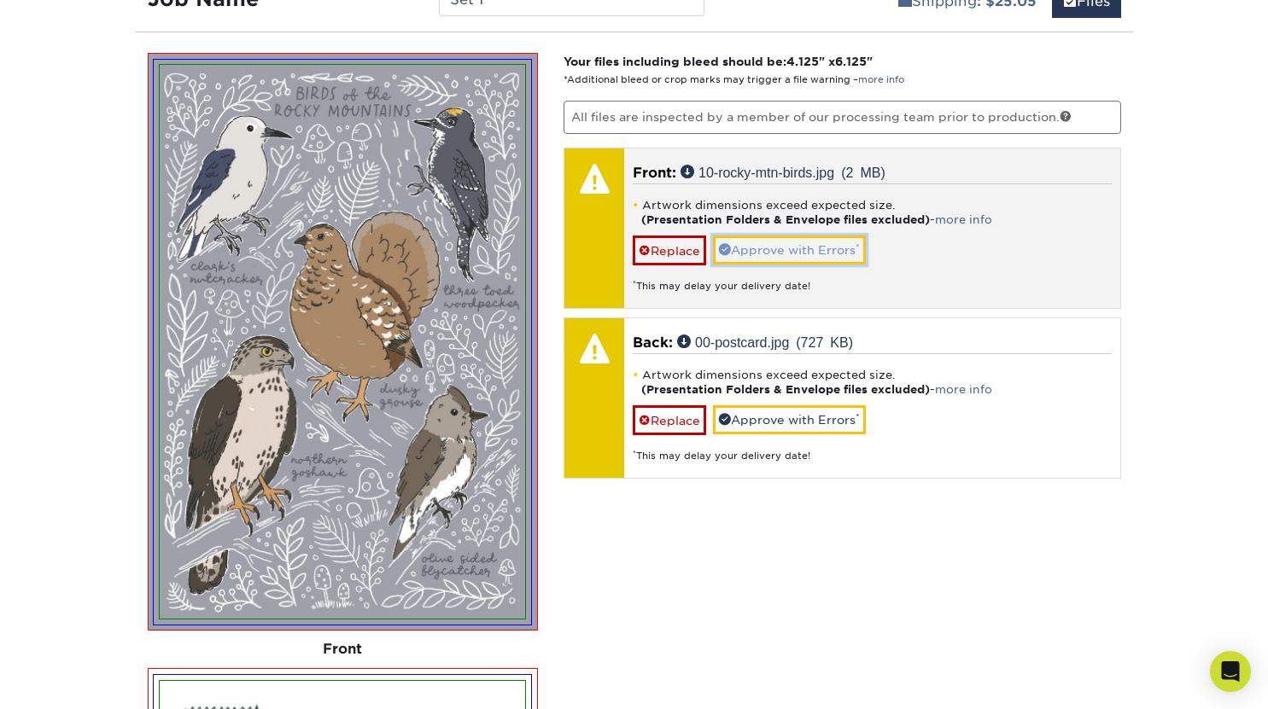
click at [804, 248] on link "Approve with Errors *" at bounding box center [789, 250] width 153 height 29
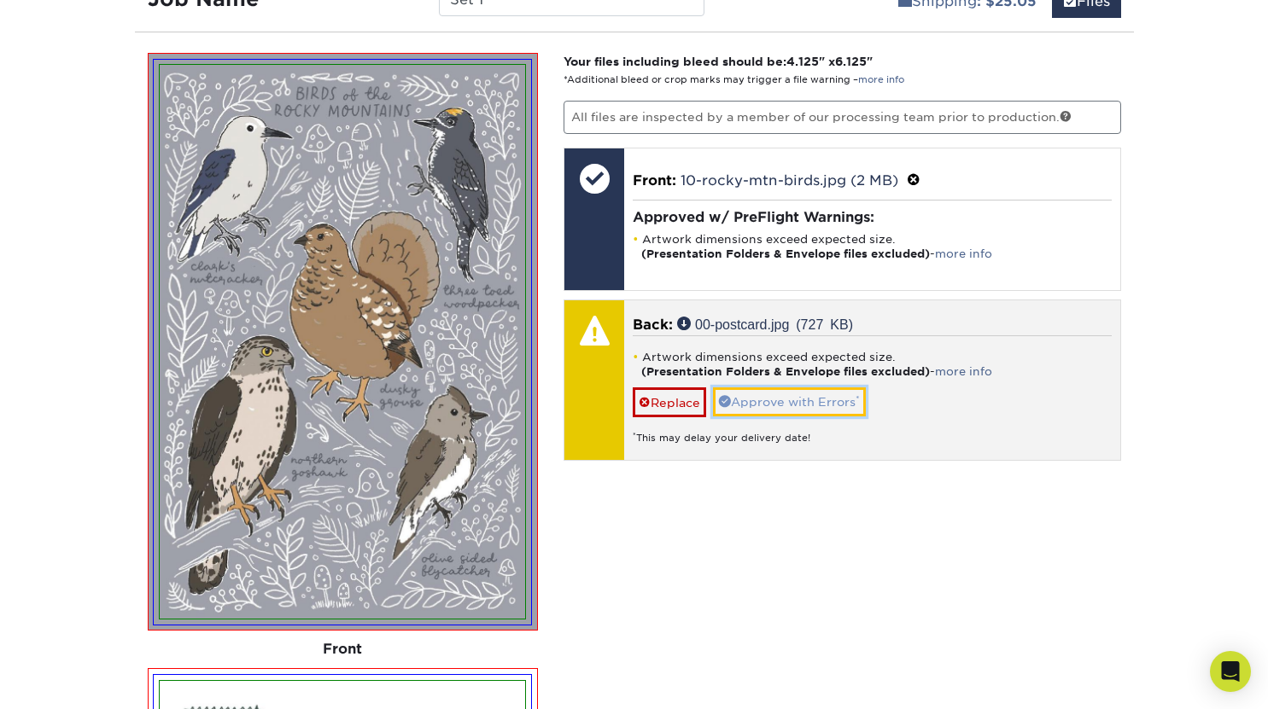
click at [807, 405] on link "Approve with Errors *" at bounding box center [789, 402] width 153 height 29
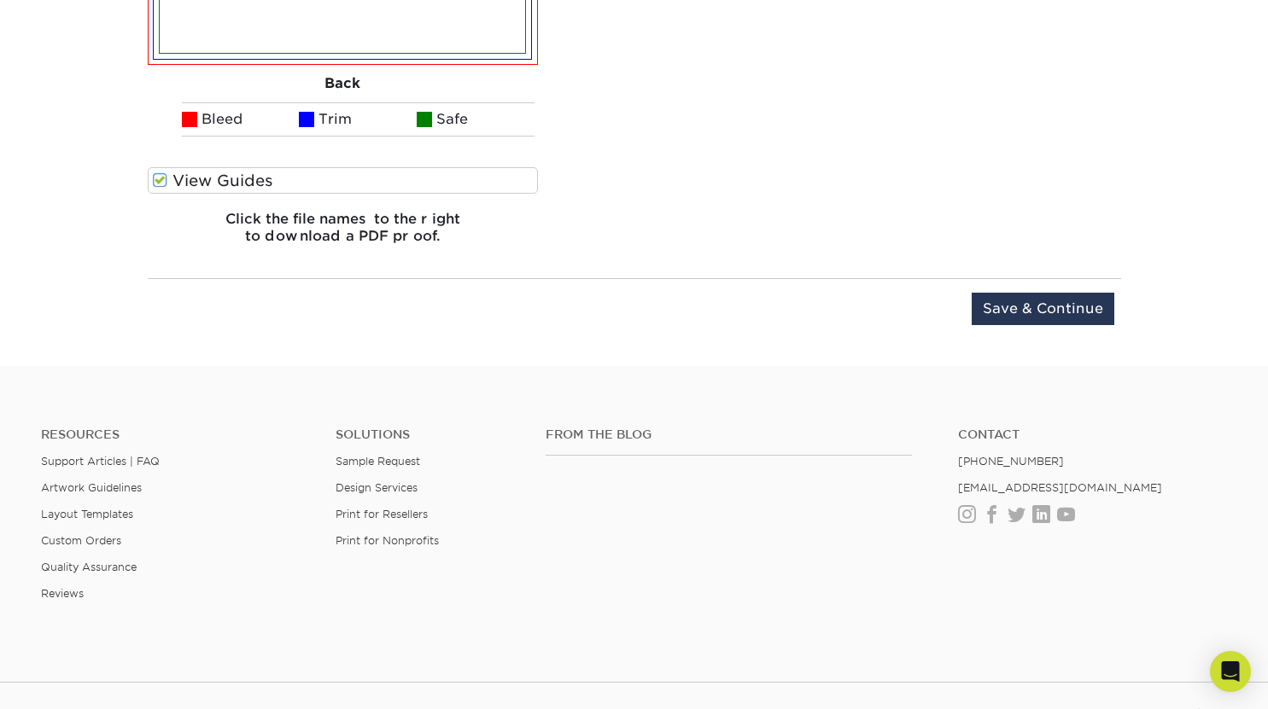
scroll to position [2298, 0]
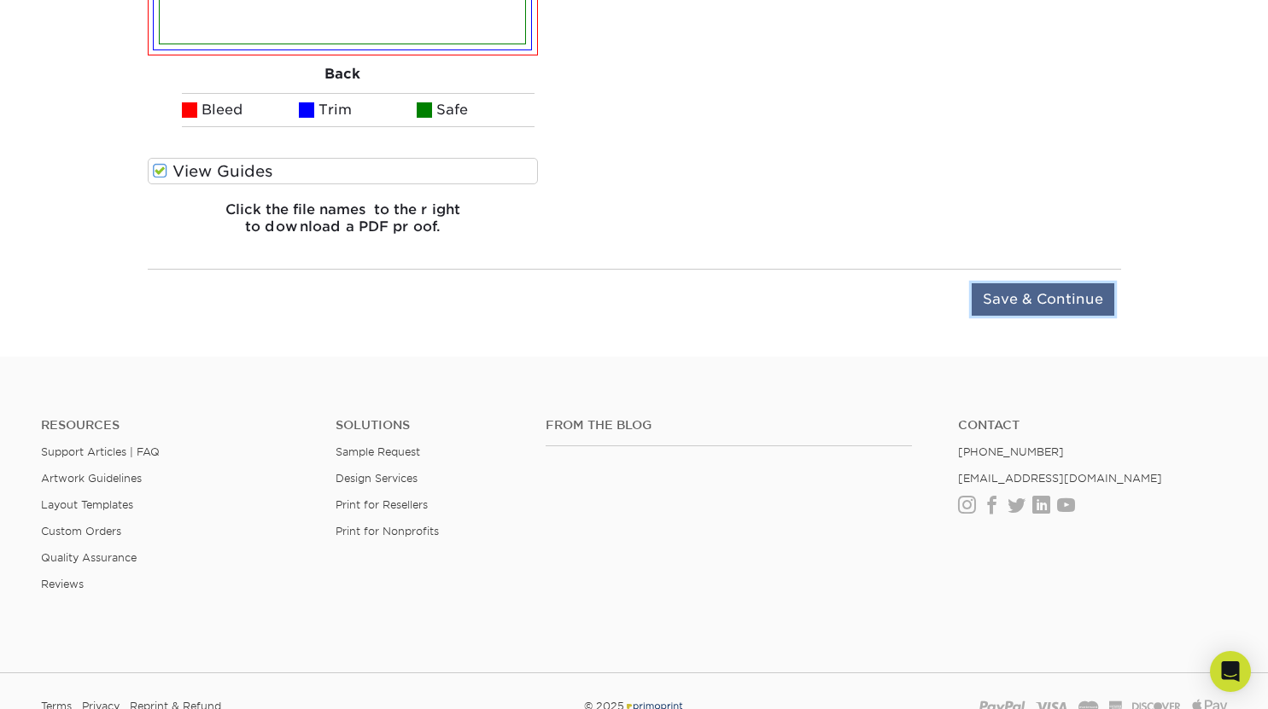
click at [1069, 290] on input "Save & Continue" at bounding box center [1043, 299] width 143 height 32
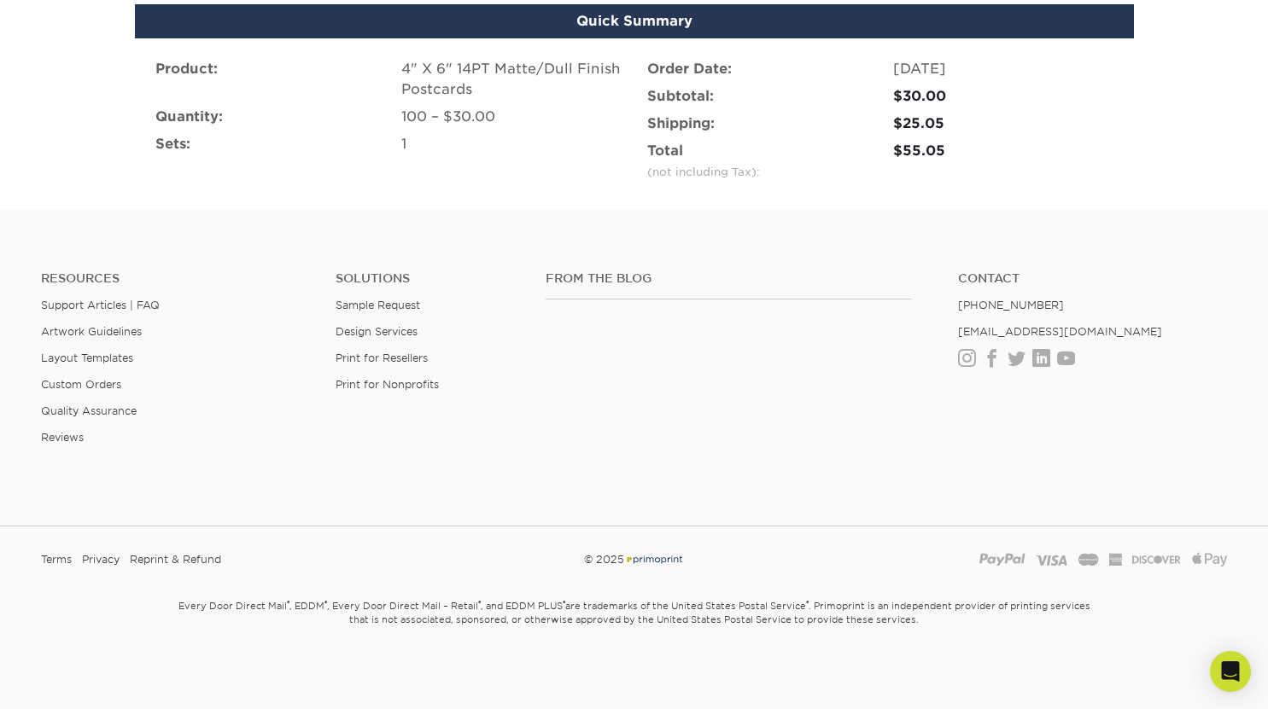
scroll to position [1241, 0]
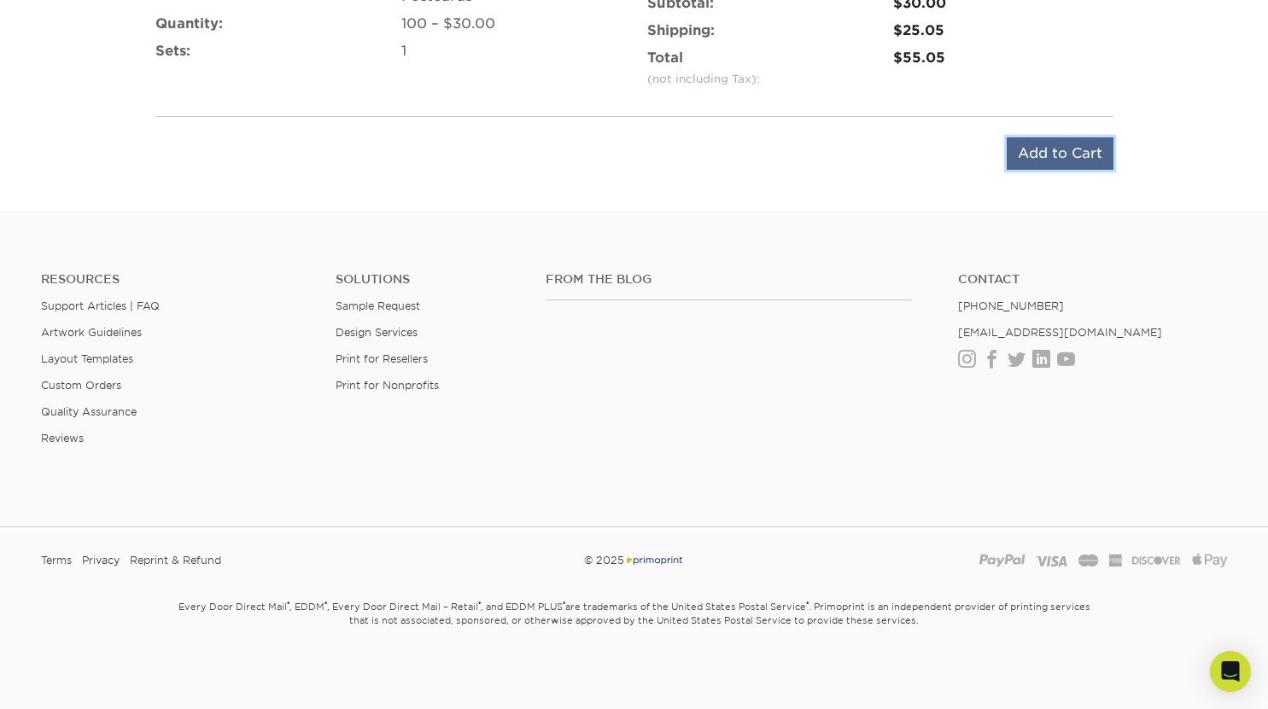
click at [1048, 161] on input "Add to Cart" at bounding box center [1060, 153] width 107 height 32
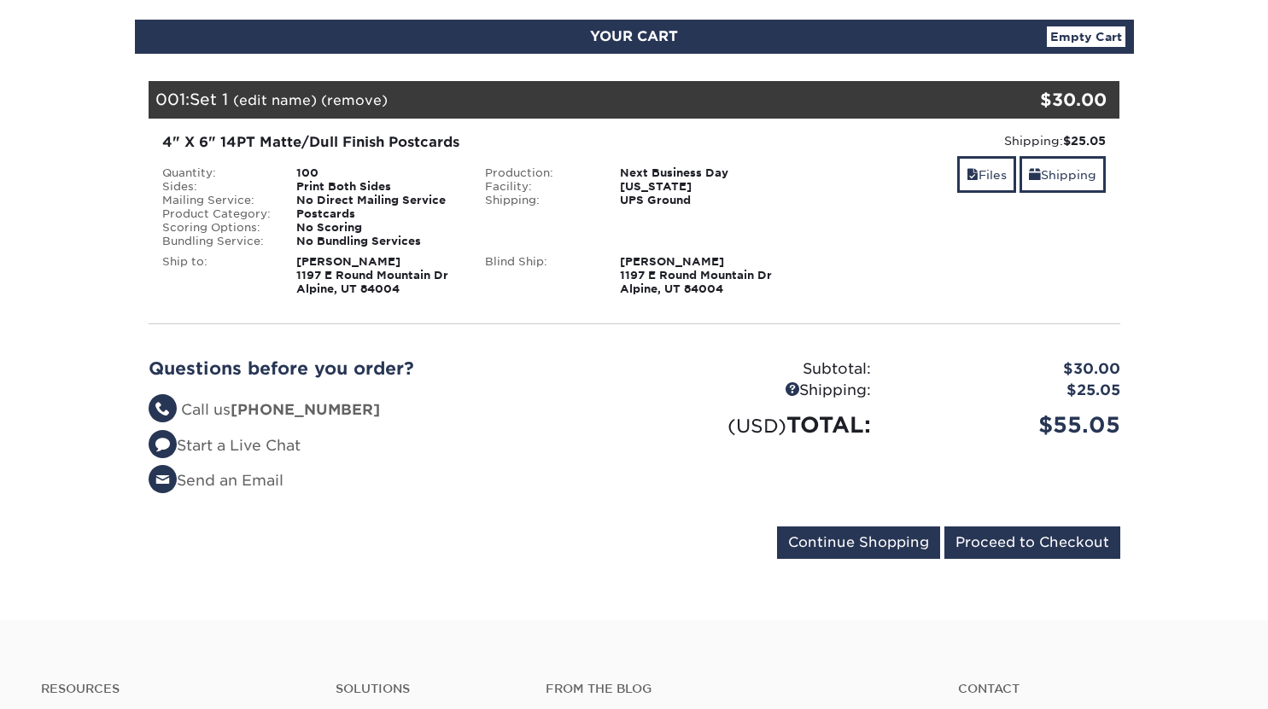
scroll to position [186, 0]
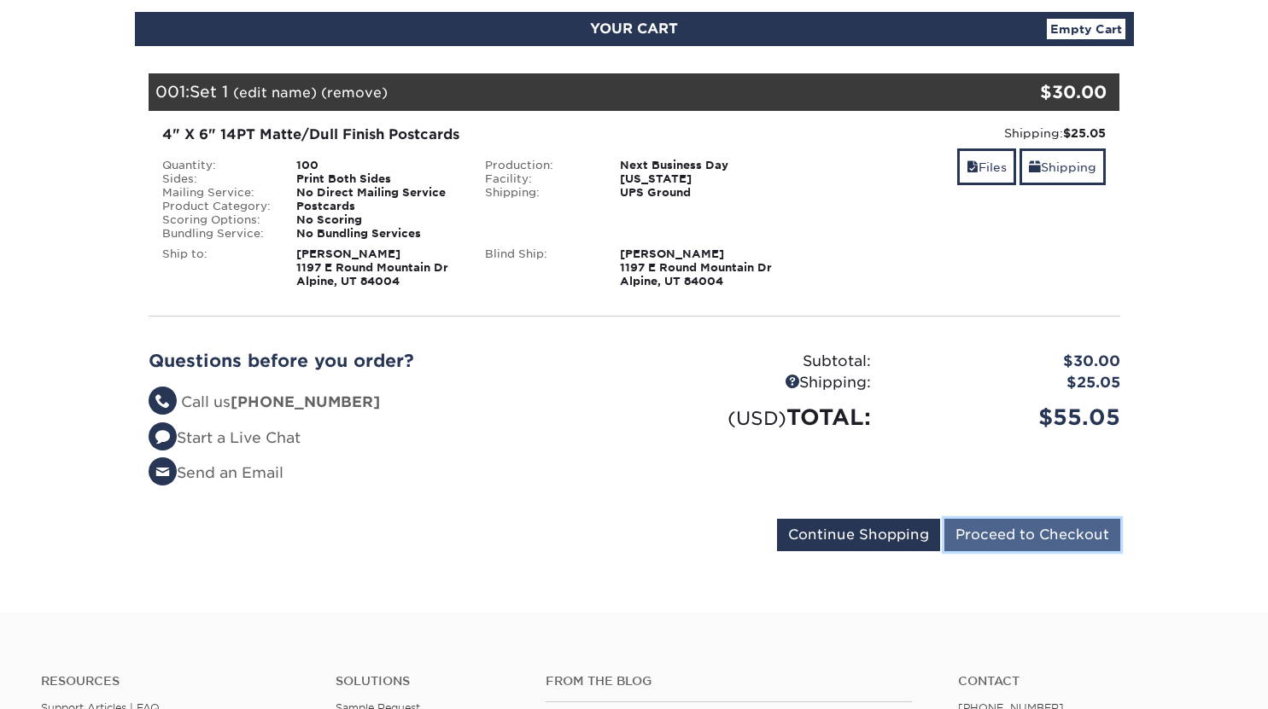
click at [1021, 544] on input "Proceed to Checkout" at bounding box center [1032, 535] width 176 height 32
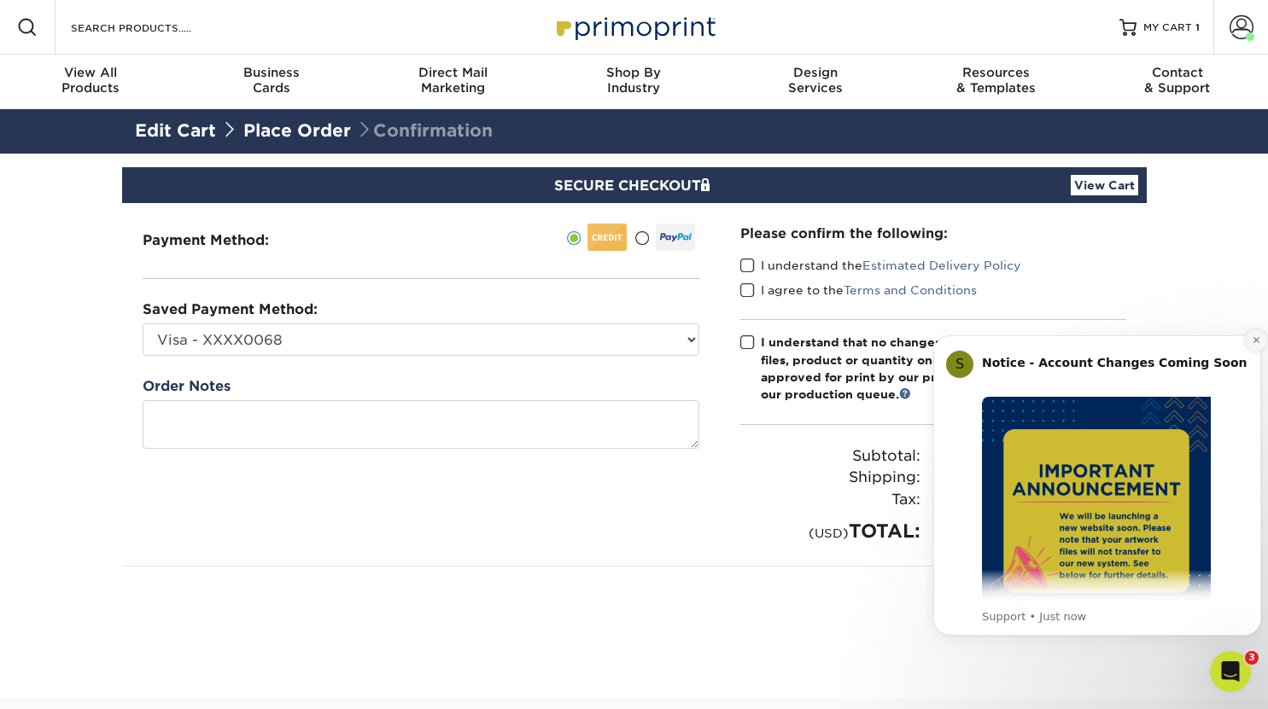
click at [1252, 343] on icon "Dismiss notification" at bounding box center [1256, 340] width 9 height 9
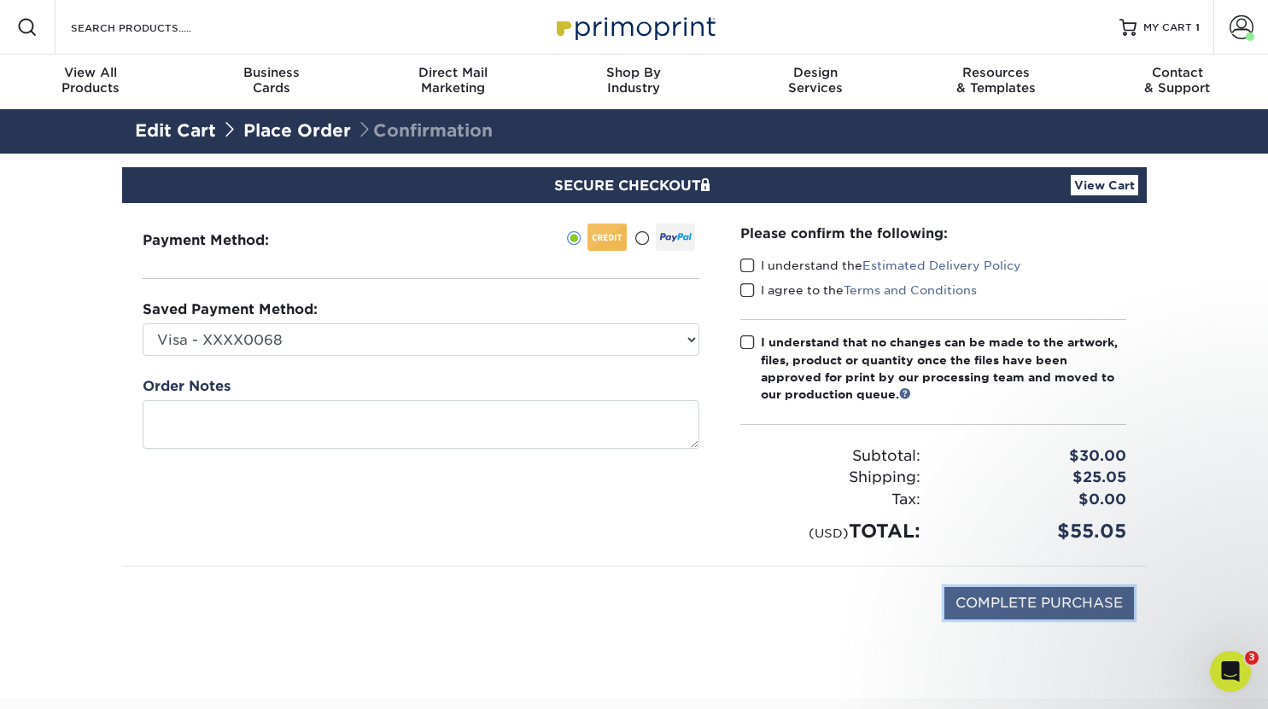
click at [1060, 597] on input "COMPLETE PURCHASE" at bounding box center [1039, 603] width 190 height 32
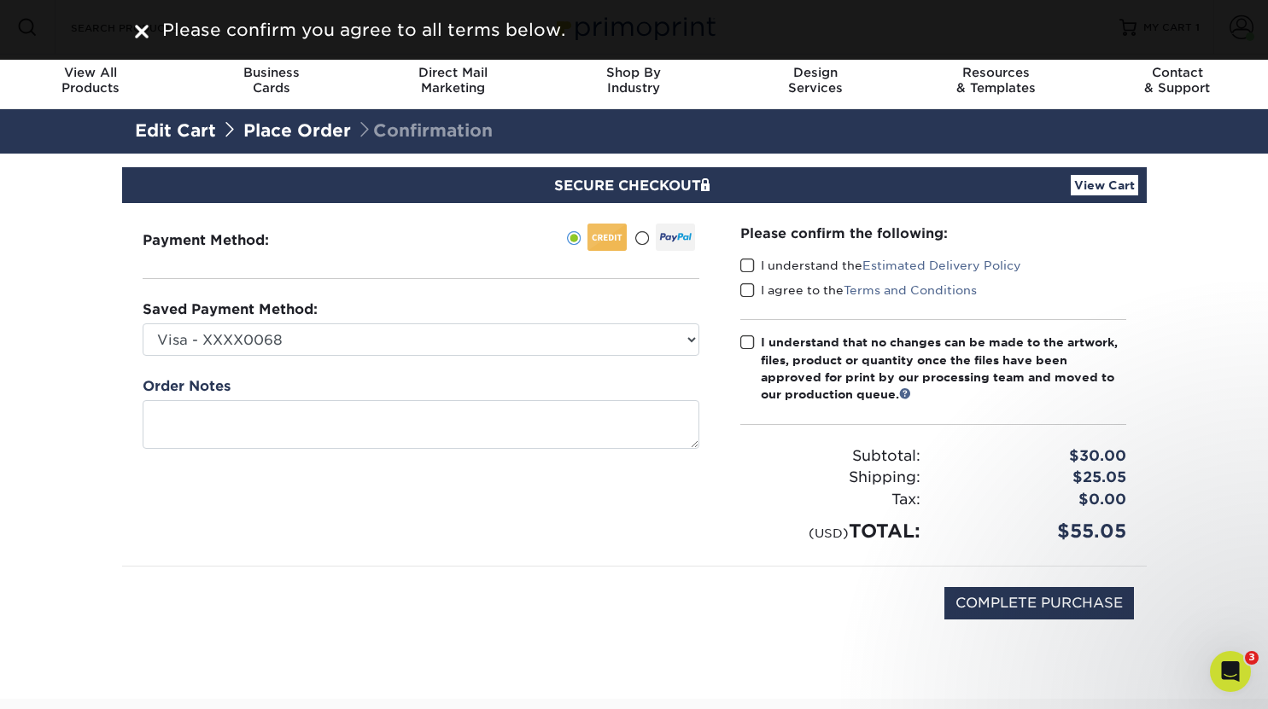
click at [741, 265] on span at bounding box center [747, 266] width 15 height 16
click at [0, 0] on input "I understand the Estimated Delivery Policy" at bounding box center [0, 0] width 0 height 0
click at [752, 294] on span at bounding box center [747, 291] width 15 height 16
click at [0, 0] on input "I agree to the Terms and Conditions" at bounding box center [0, 0] width 0 height 0
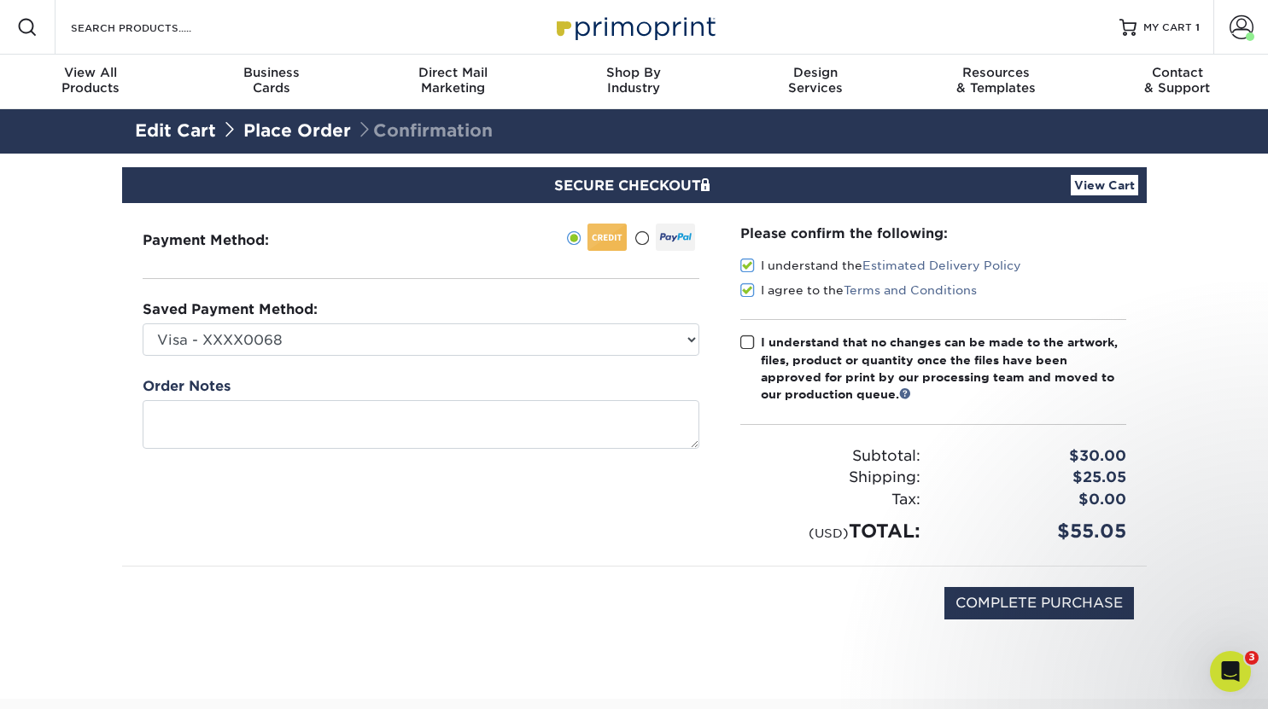
click at [749, 350] on span at bounding box center [747, 343] width 15 height 16
click at [0, 0] on input "I understand that no changes can be made to the artwork, files, product or quan…" at bounding box center [0, 0] width 0 height 0
click at [614, 318] on div "Saved Payment Method: Visa - XXXX0068 Visa - XXXX9851 American Express - XXXX20…" at bounding box center [421, 328] width 557 height 56
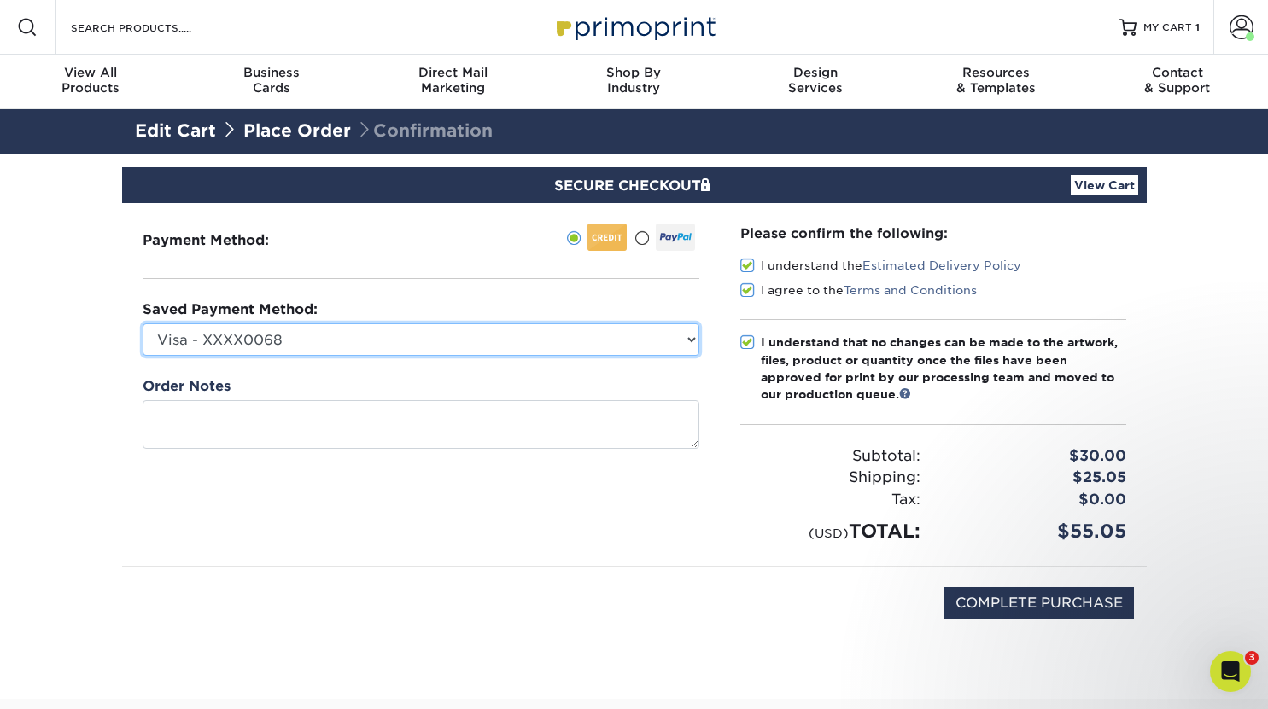
click at [612, 337] on select "Visa - XXXX0068 Visa - XXXX9851 American Express - XXXX2004 New Credit Card" at bounding box center [421, 340] width 557 height 32
select select "75114"
click at [143, 324] on select "Visa - XXXX0068 Visa - XXXX9851 American Express - XXXX2004 New Credit Card" at bounding box center [421, 340] width 557 height 32
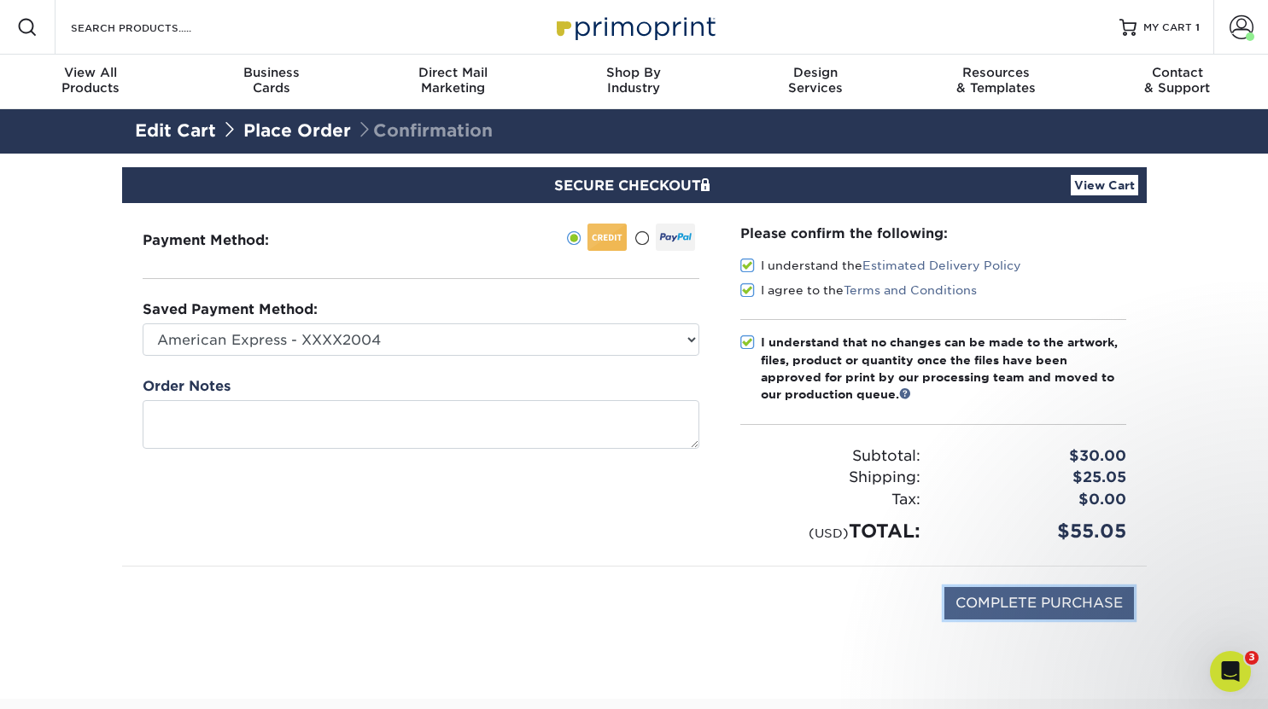
click at [1022, 599] on input "COMPLETE PURCHASE" at bounding box center [1039, 603] width 190 height 32
type input "PROCESSING, PLEASE WAIT..."
